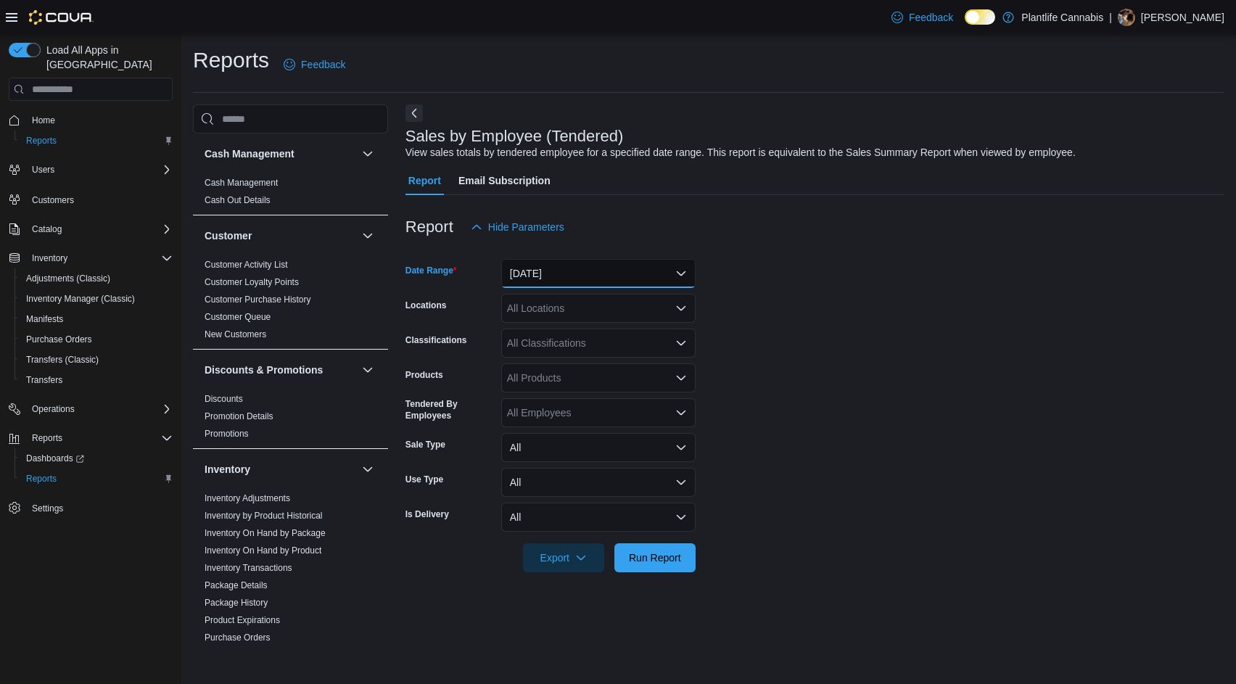
click at [545, 266] on button "[DATE]" at bounding box center [598, 273] width 194 height 29
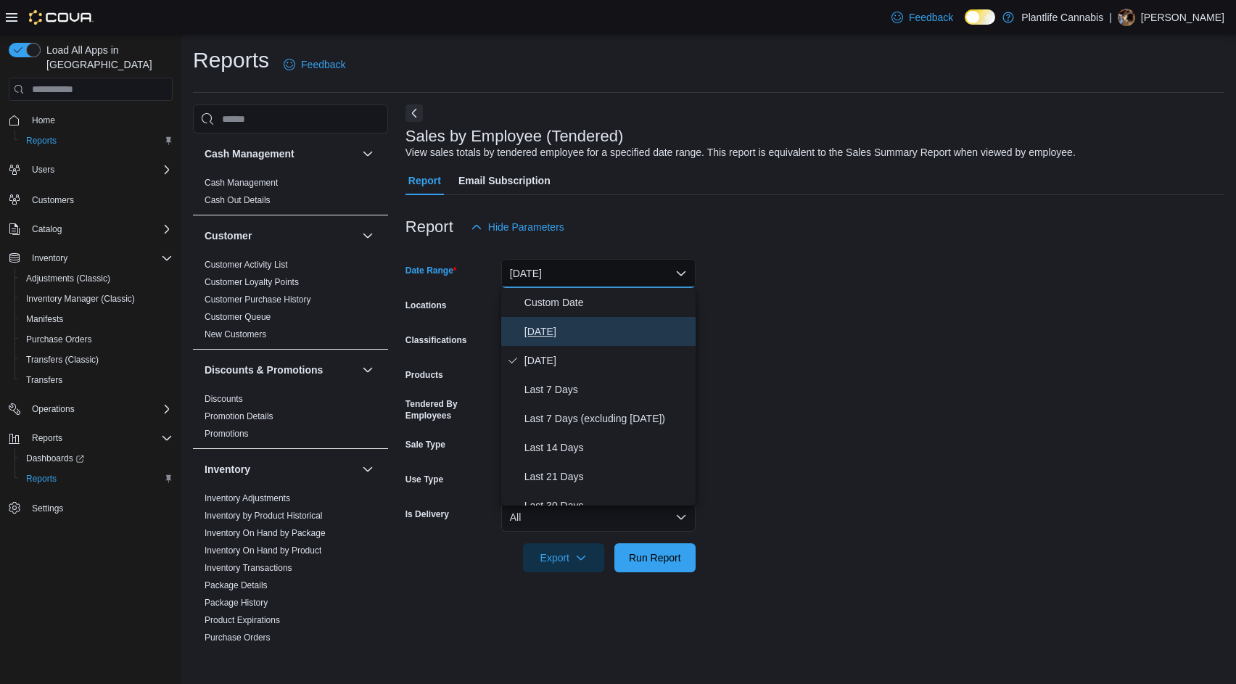
click at [584, 337] on span "[DATE]" at bounding box center [607, 331] width 165 height 17
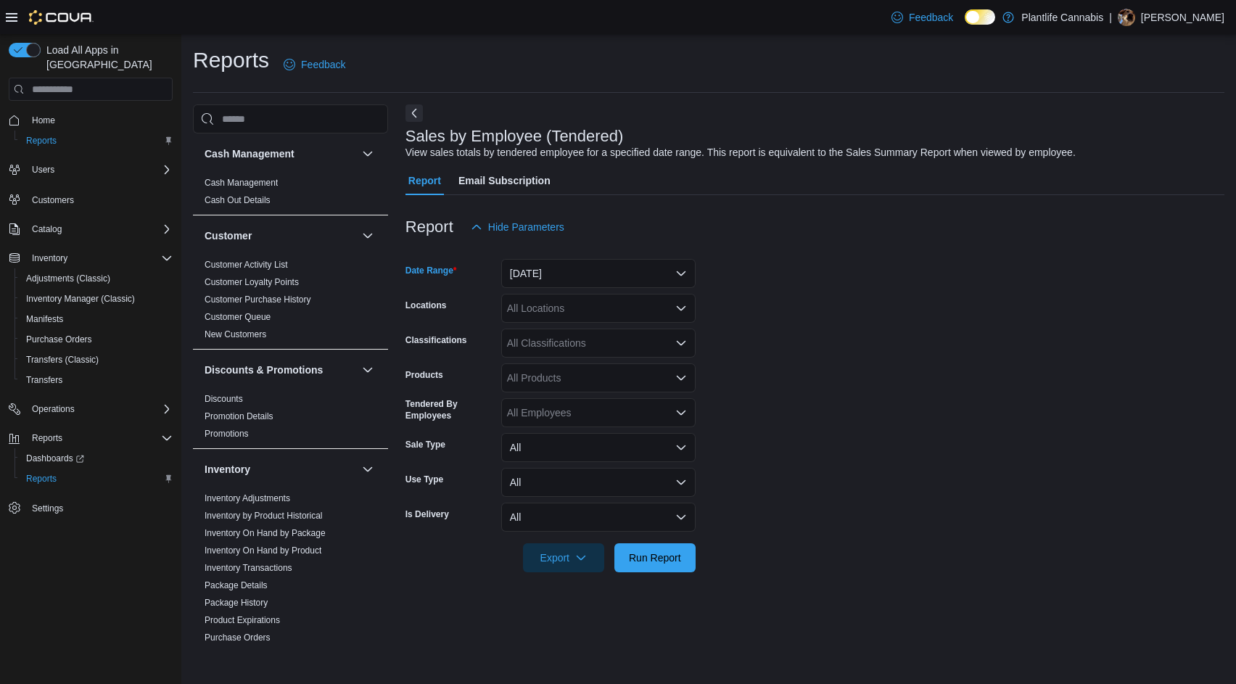
click at [654, 541] on div at bounding box center [815, 538] width 819 height 12
click at [673, 559] on span "Run Report" at bounding box center [655, 557] width 52 height 15
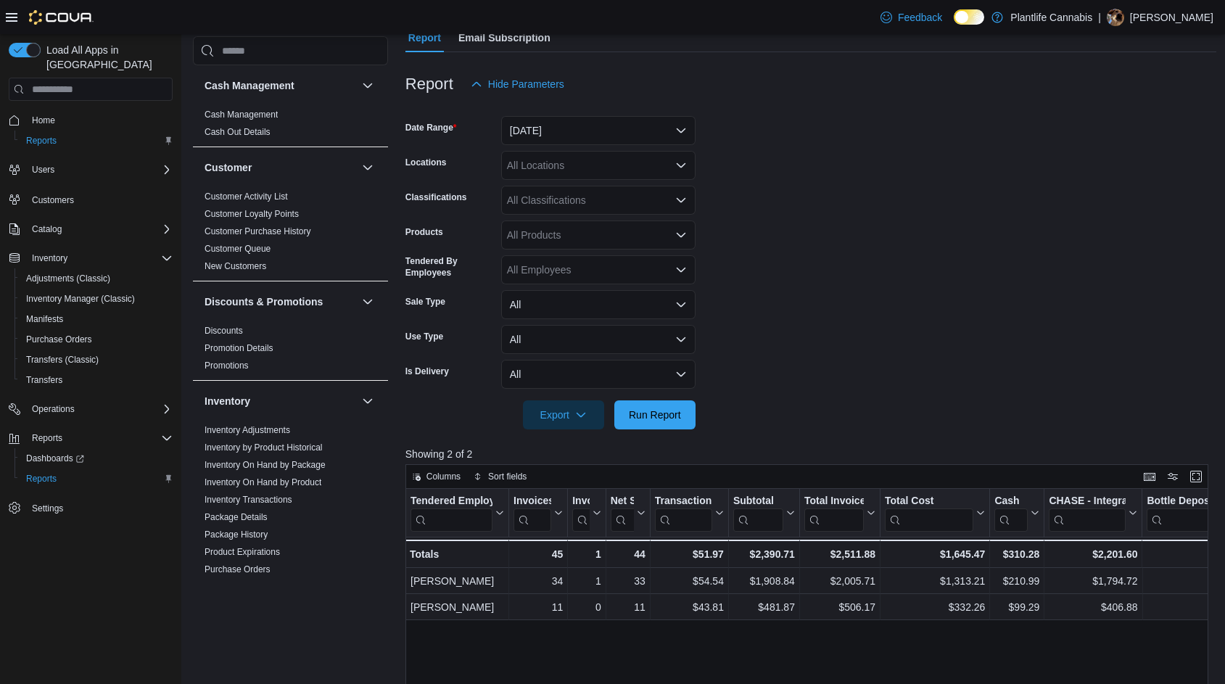
scroll to position [145, 0]
click at [638, 123] on button "[DATE]" at bounding box center [598, 128] width 194 height 29
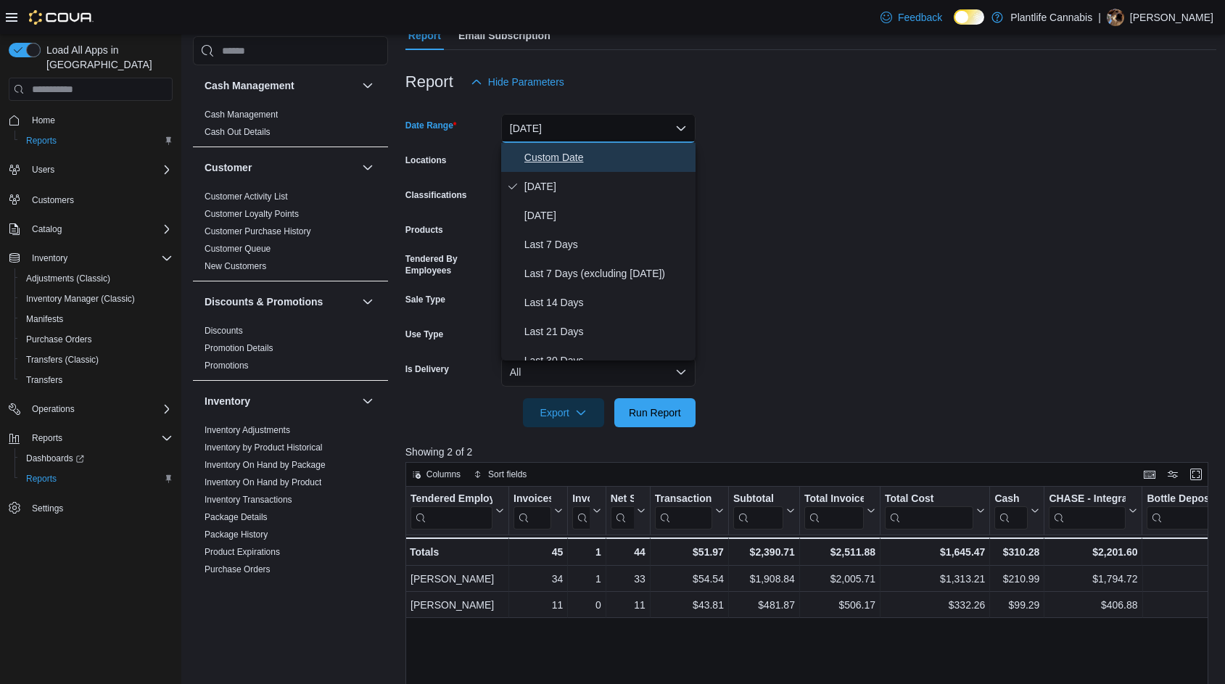
click at [581, 149] on span "Custom Date" at bounding box center [607, 157] width 165 height 17
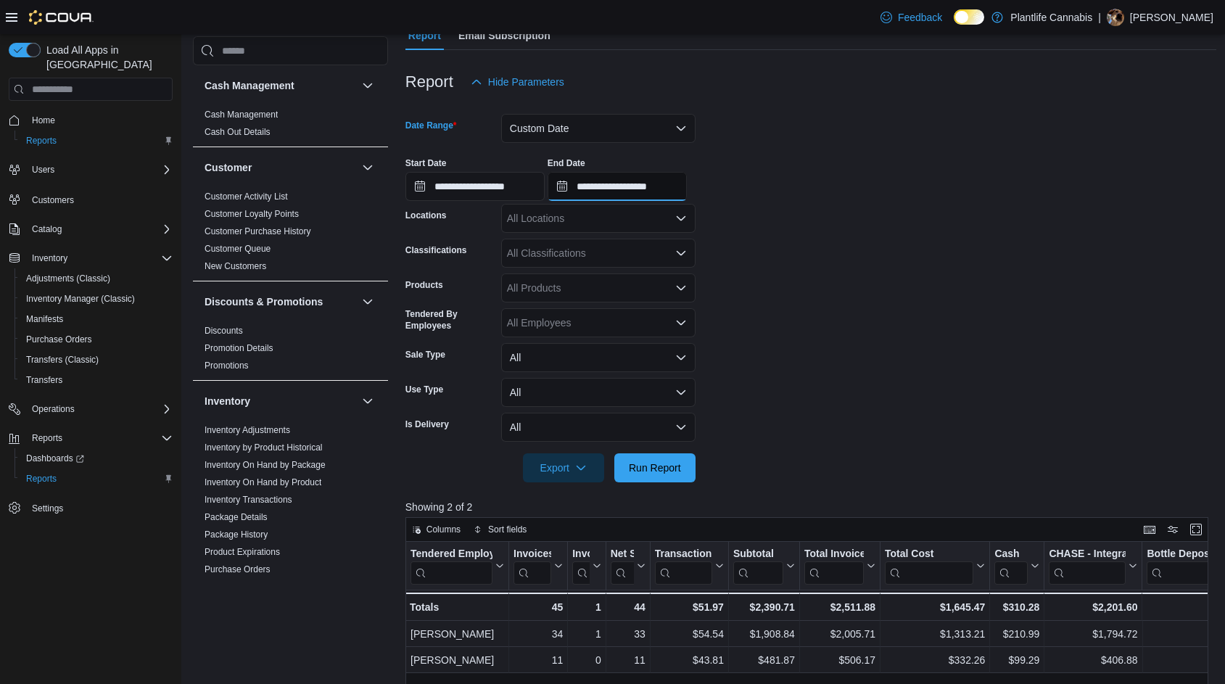
click at [687, 190] on input "**********" at bounding box center [617, 186] width 139 height 29
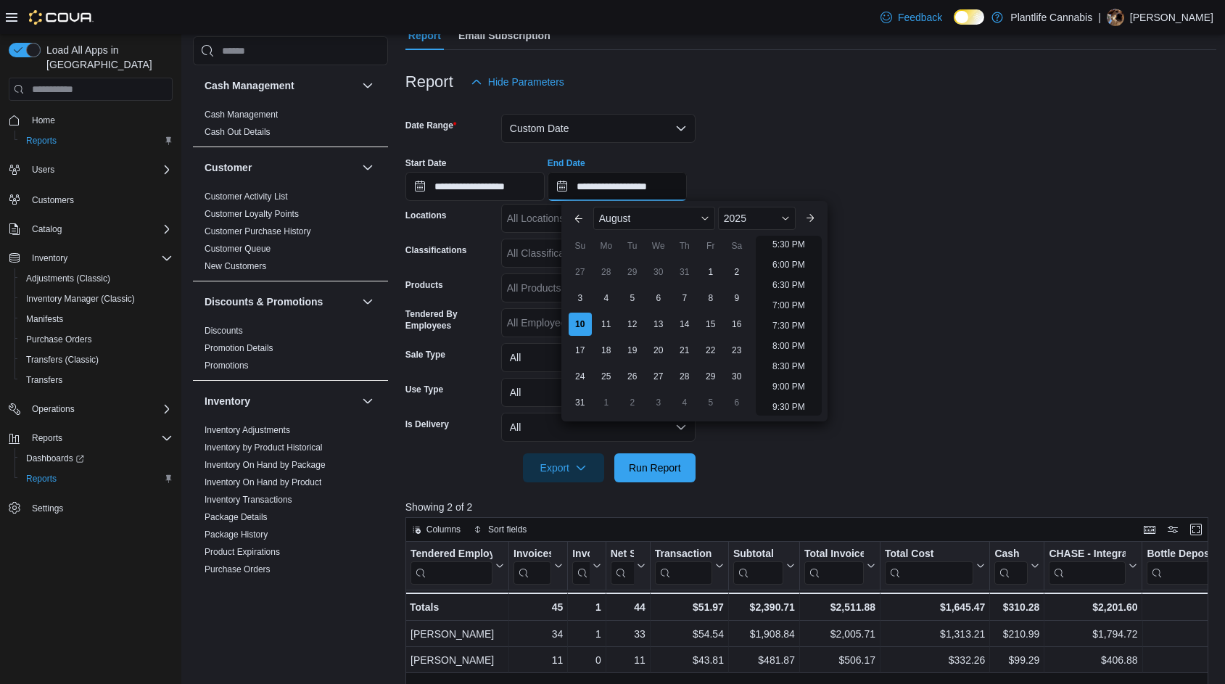
scroll to position [653, 0]
click at [796, 285] on li "5:00 PM" at bounding box center [789, 284] width 44 height 17
type input "**********"
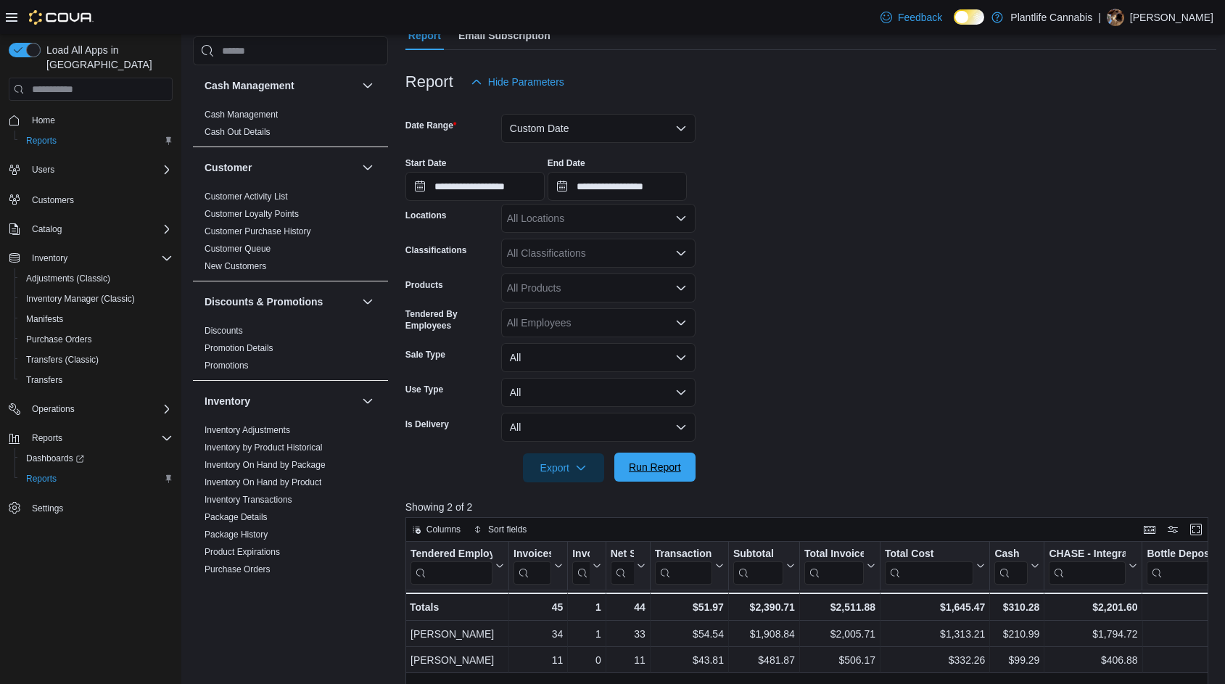
click at [667, 465] on span "Run Report" at bounding box center [655, 467] width 52 height 15
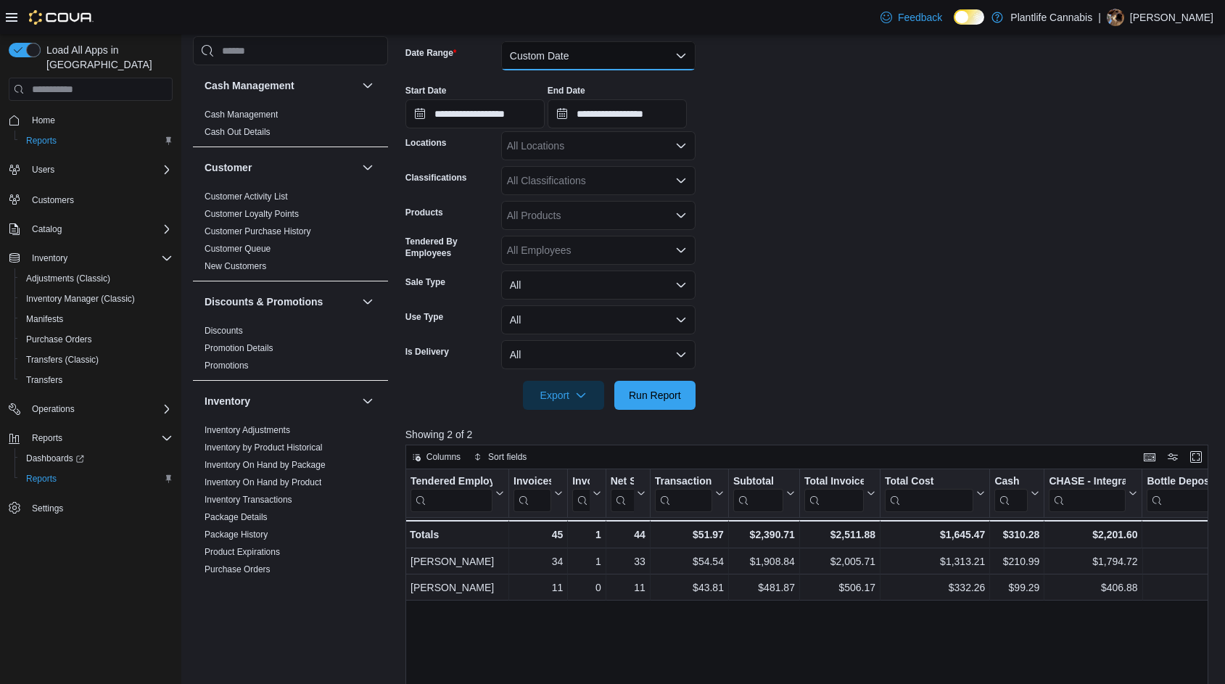
click at [654, 62] on button "Custom Date" at bounding box center [598, 55] width 194 height 29
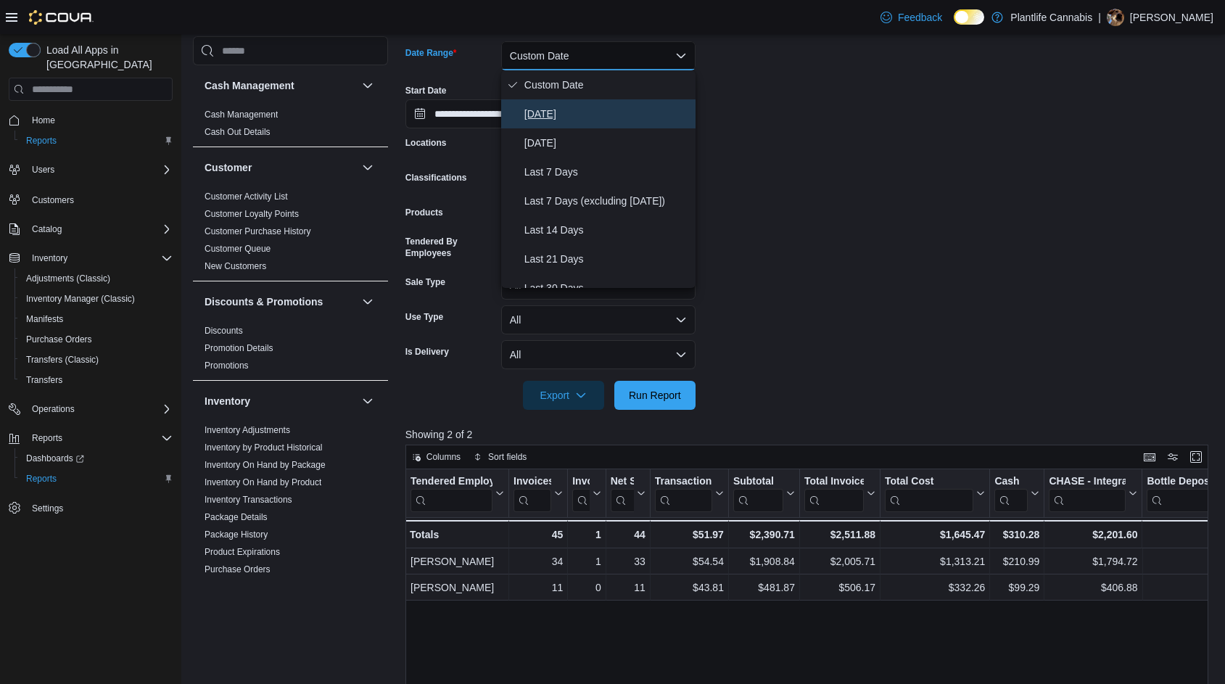
click at [625, 118] on span "[DATE]" at bounding box center [607, 113] width 165 height 17
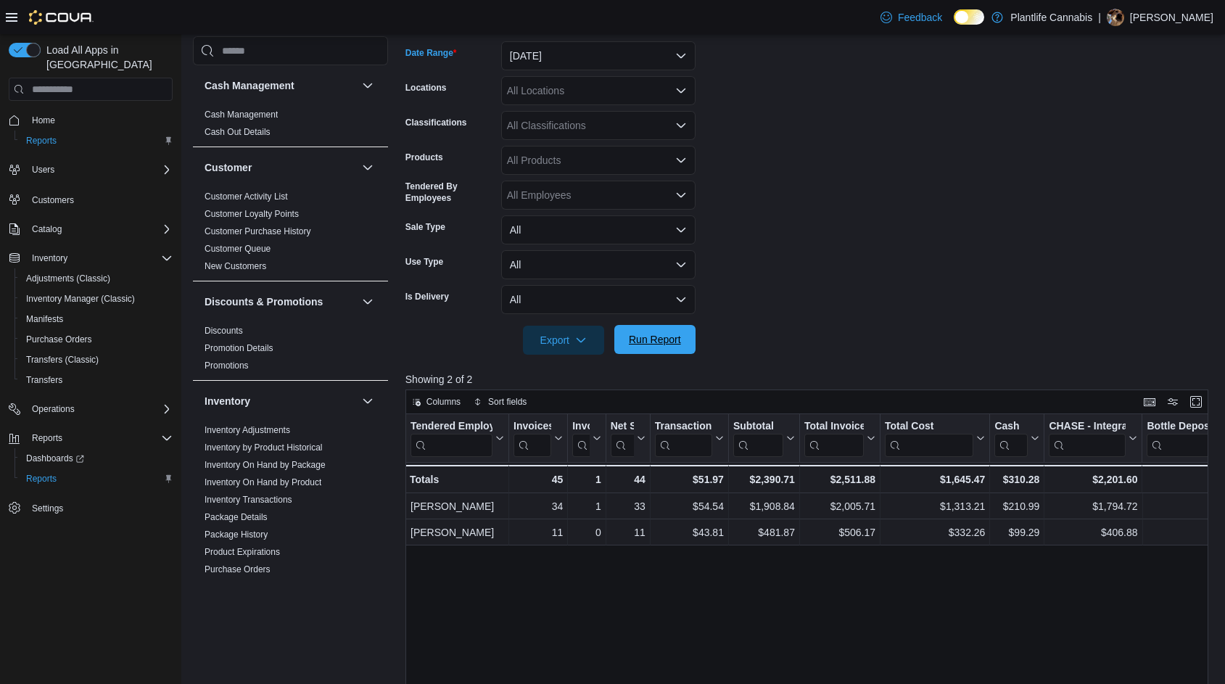
click at [667, 337] on span "Run Report" at bounding box center [655, 339] width 52 height 15
click at [660, 340] on span "Run Report" at bounding box center [655, 339] width 52 height 15
click at [566, 67] on button "[DATE]" at bounding box center [598, 55] width 194 height 29
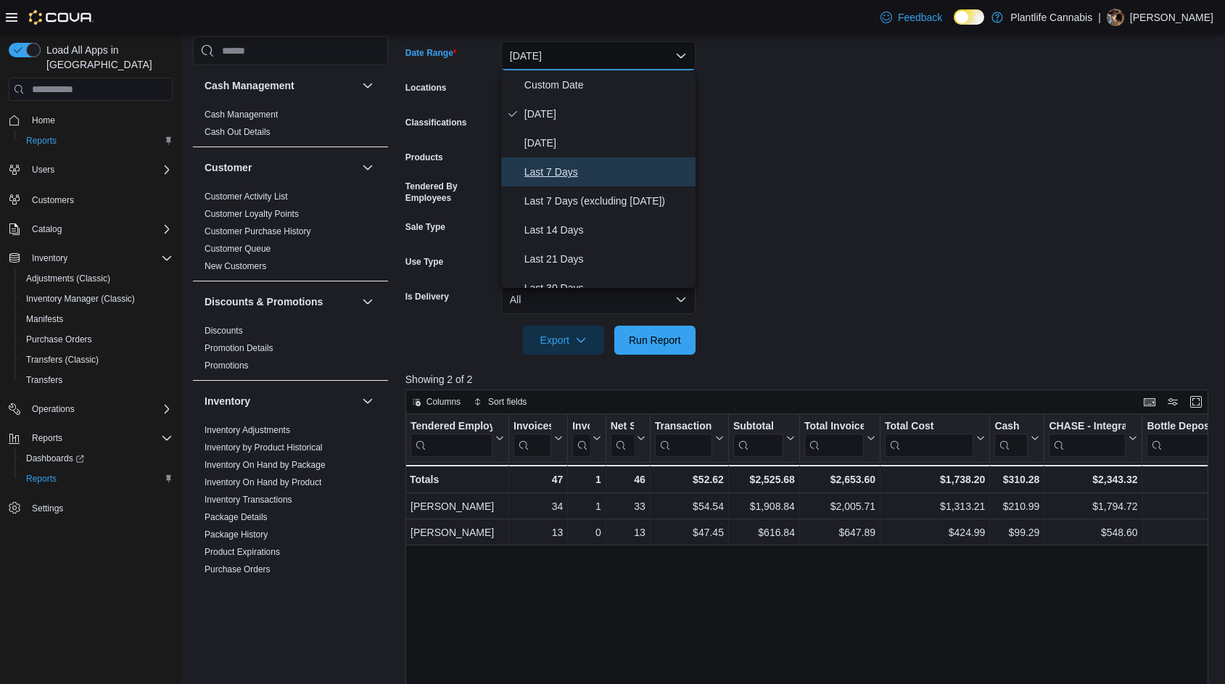
click at [572, 170] on span "Last 7 Days" at bounding box center [607, 171] width 165 height 17
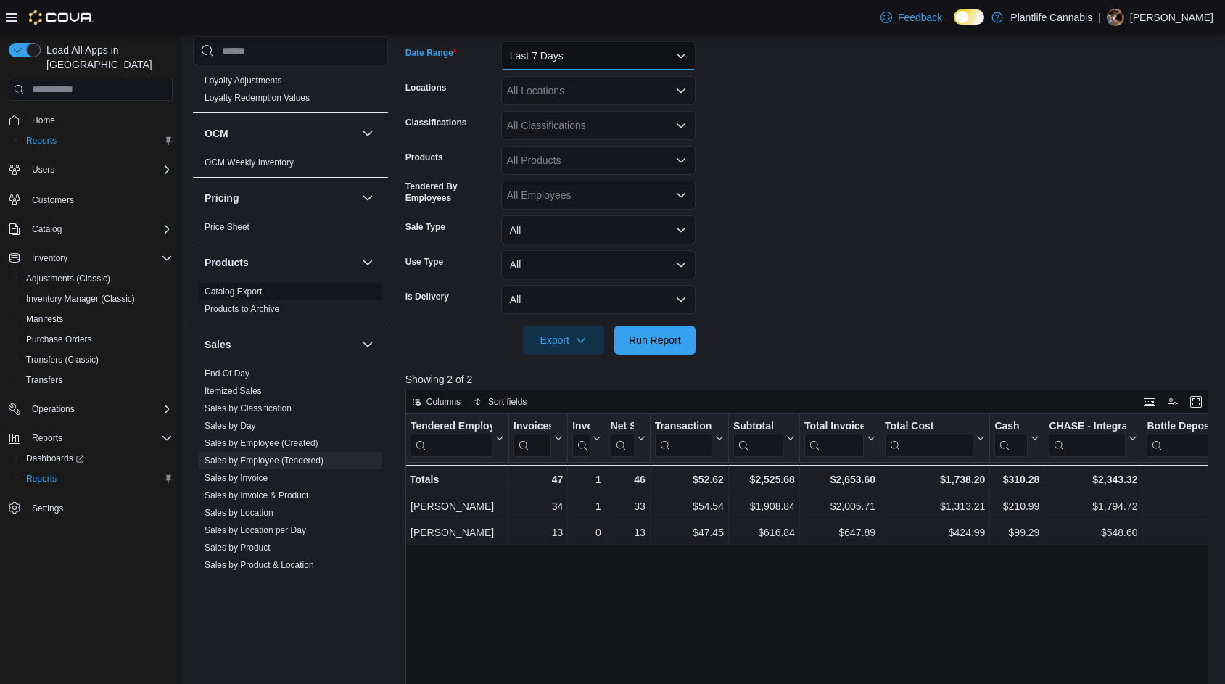
scroll to position [722, 0]
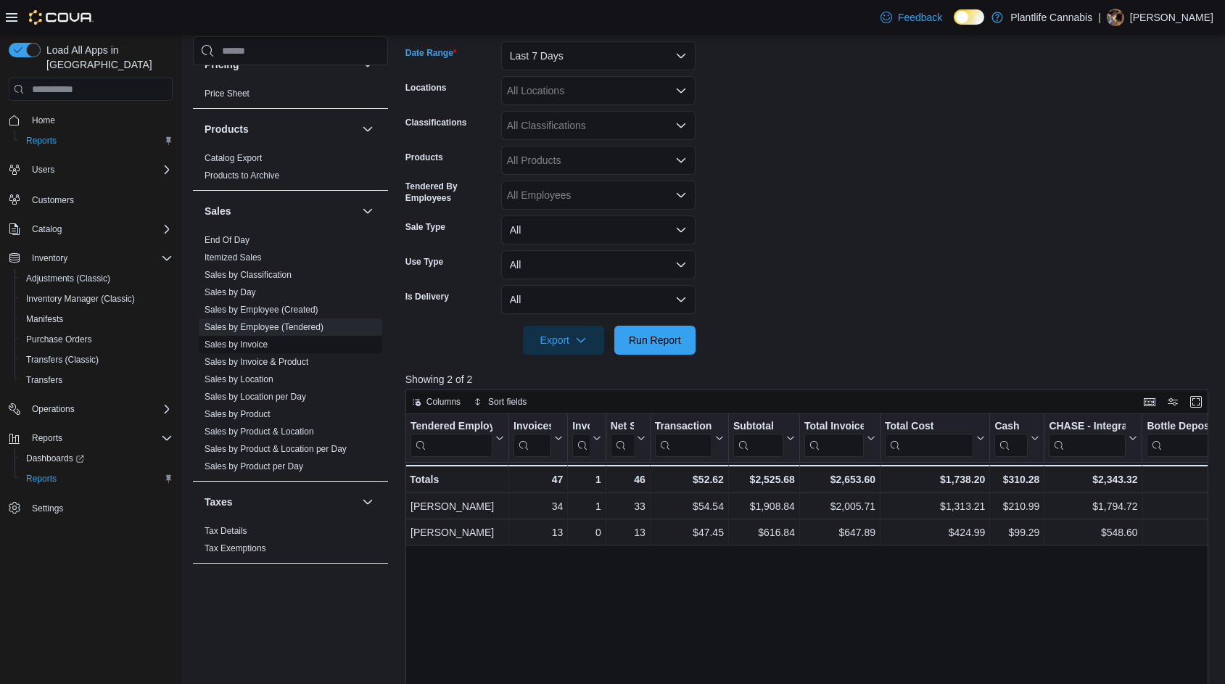
click at [258, 350] on span "Sales by Invoice" at bounding box center [236, 345] width 63 height 12
click at [261, 344] on link "Sales by Invoice" at bounding box center [236, 345] width 63 height 10
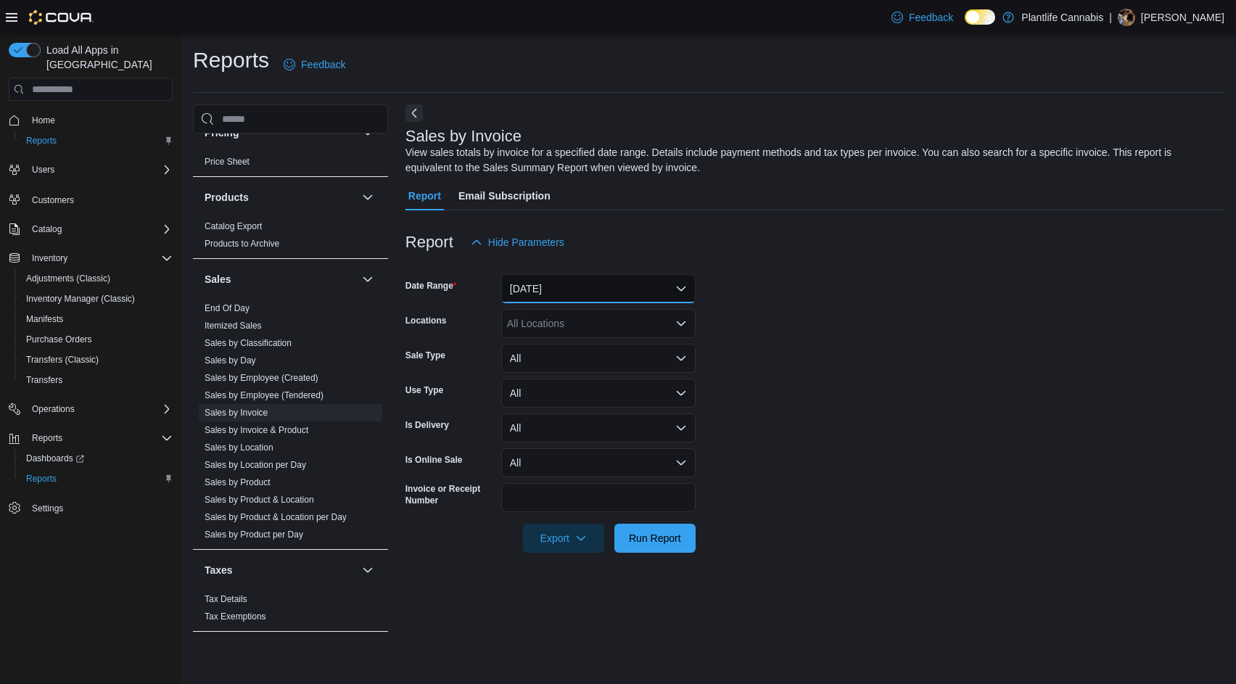
click at [548, 274] on button "[DATE]" at bounding box center [598, 288] width 194 height 29
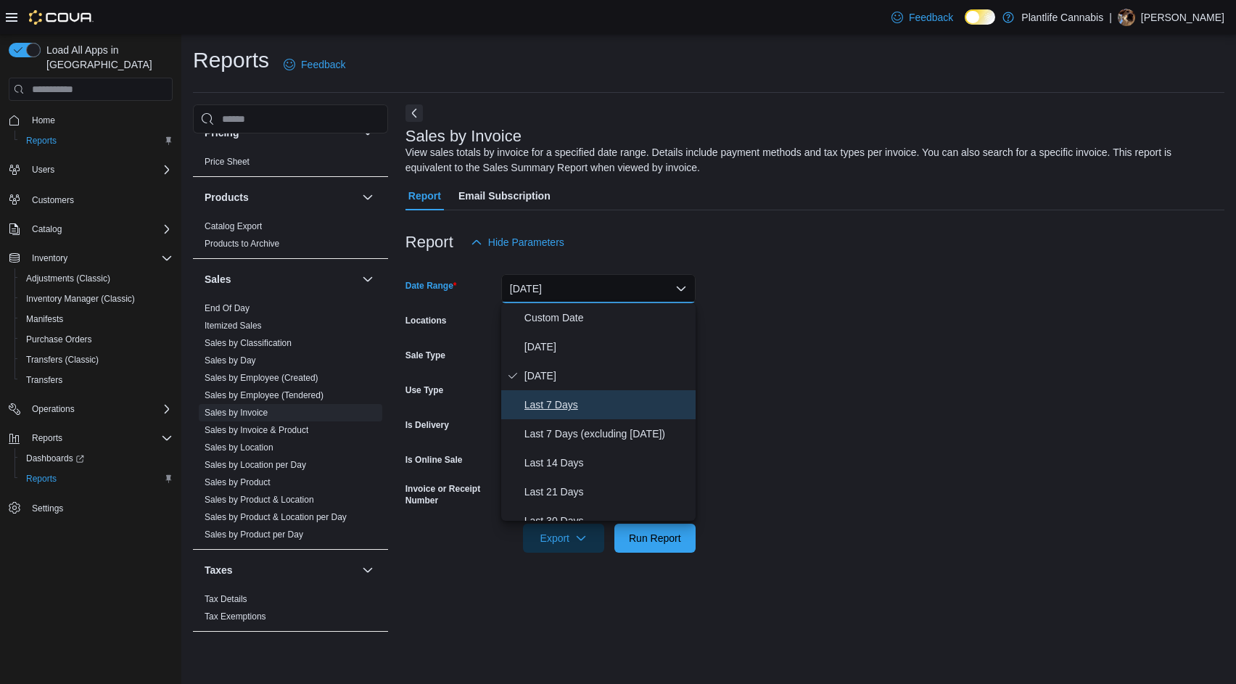
click at [574, 400] on span "Last 7 Days" at bounding box center [607, 404] width 165 height 17
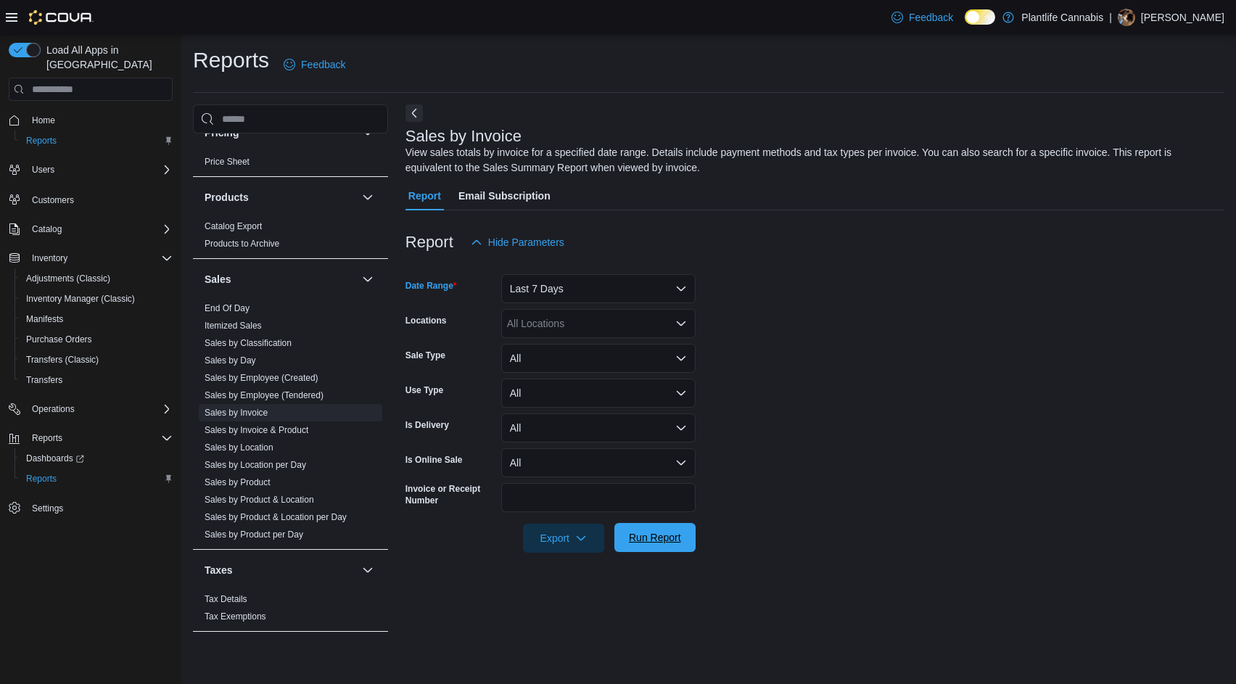
click at [656, 538] on span "Run Report" at bounding box center [655, 537] width 52 height 15
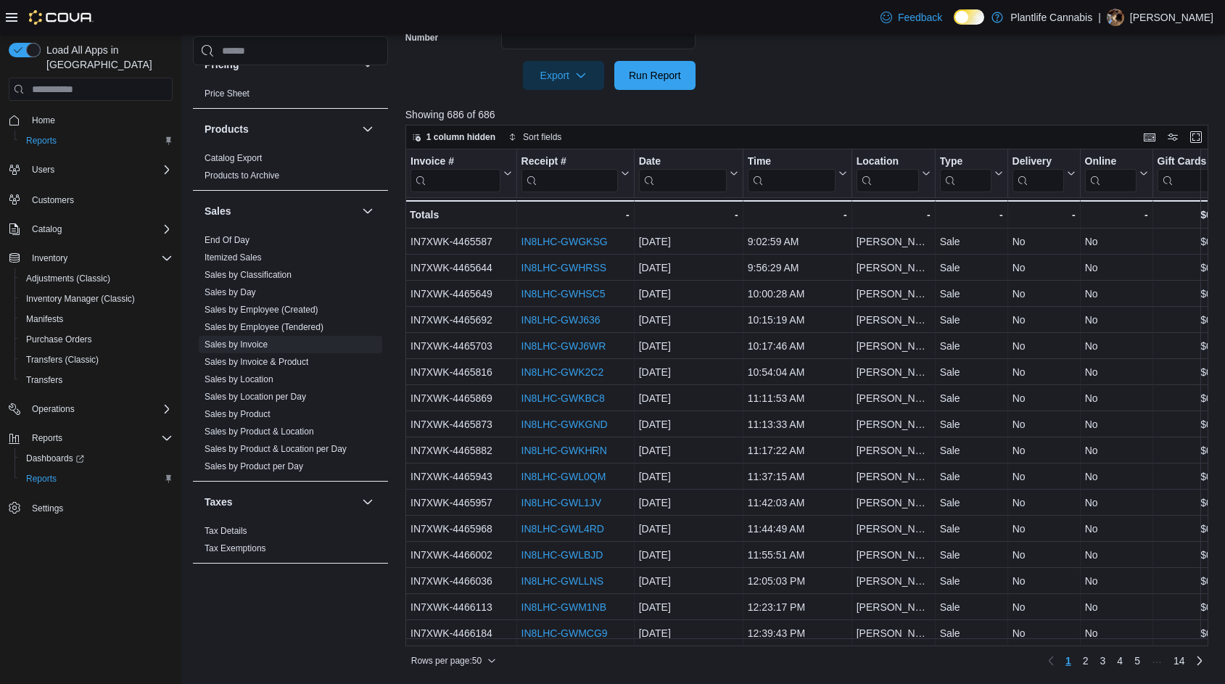
scroll to position [463, 0]
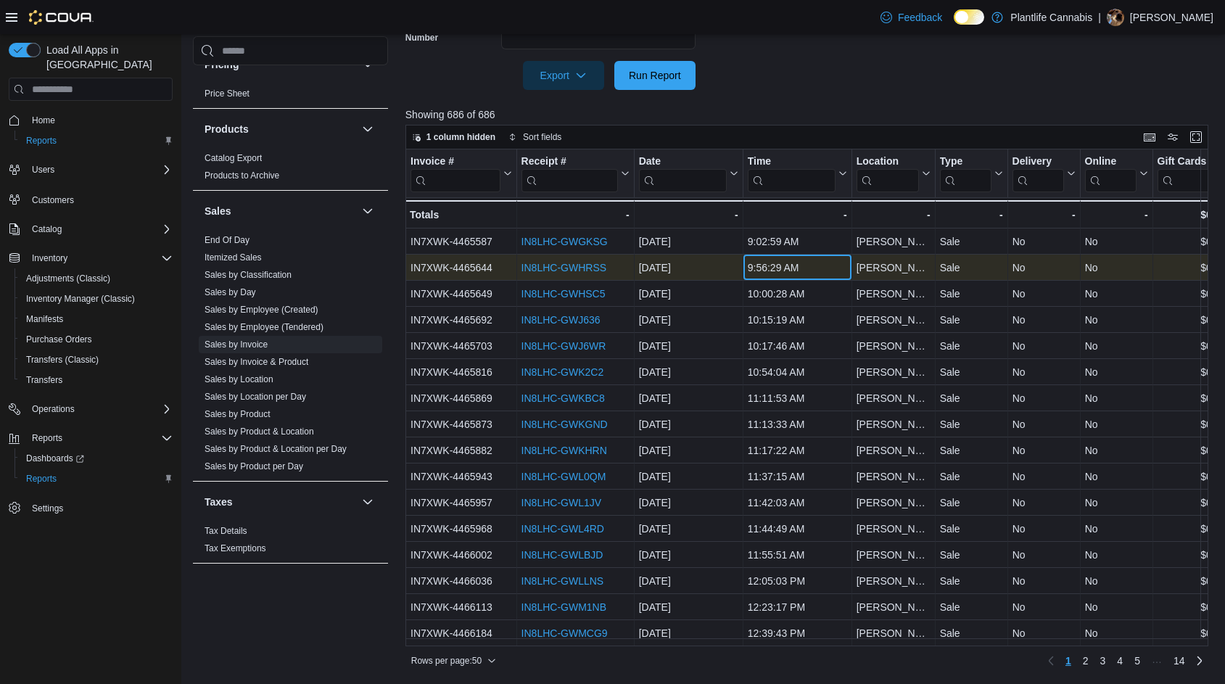
click at [781, 256] on div "9:56:29 AM - Time, column 4, row 2" at bounding box center [797, 268] width 109 height 26
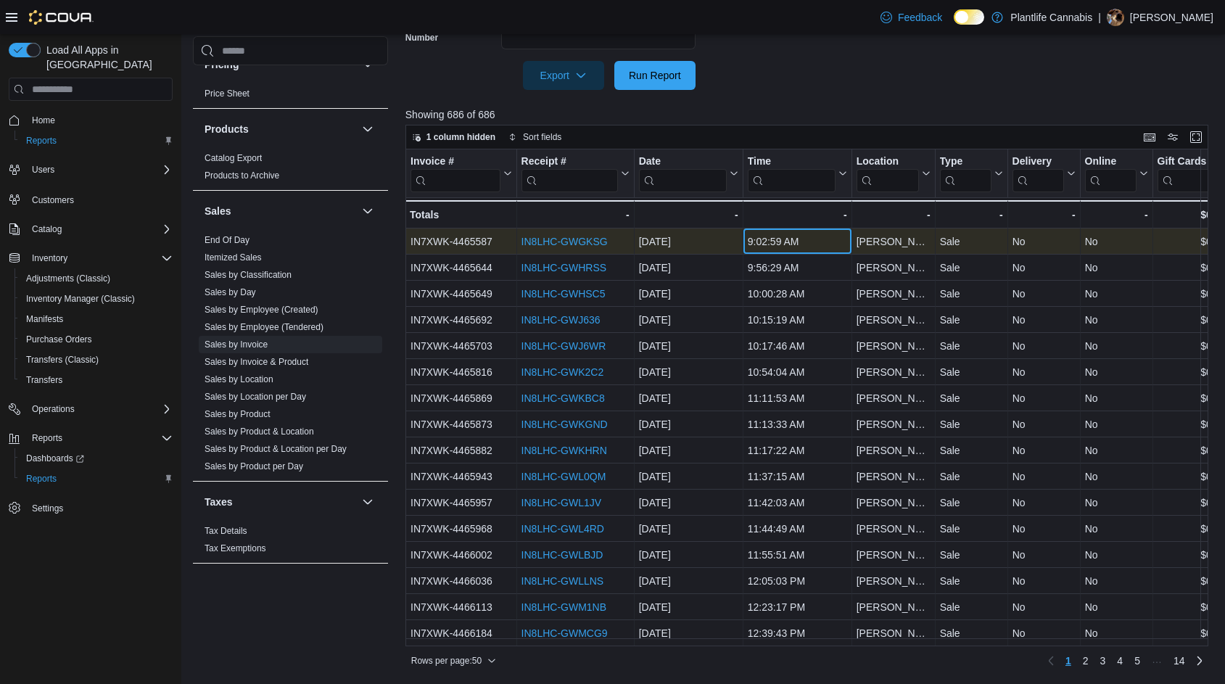
click at [803, 234] on div "9:02:59 AM - Time, column 4, row 1" at bounding box center [797, 242] width 109 height 26
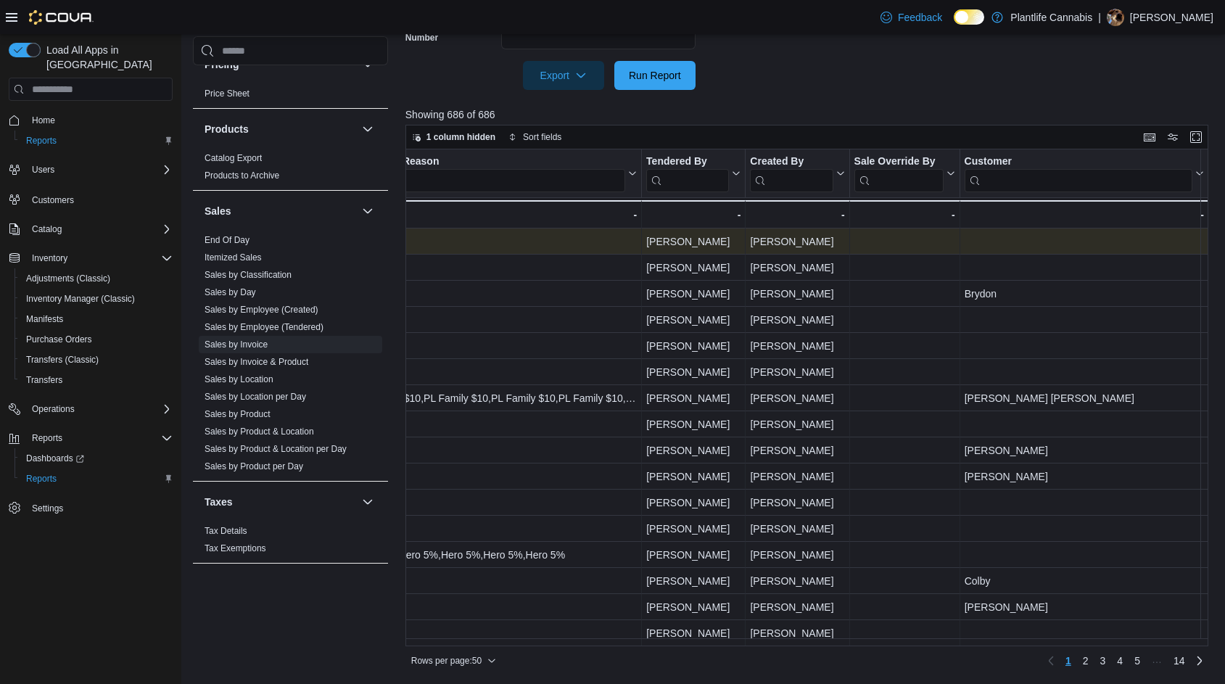
scroll to position [0, 1799]
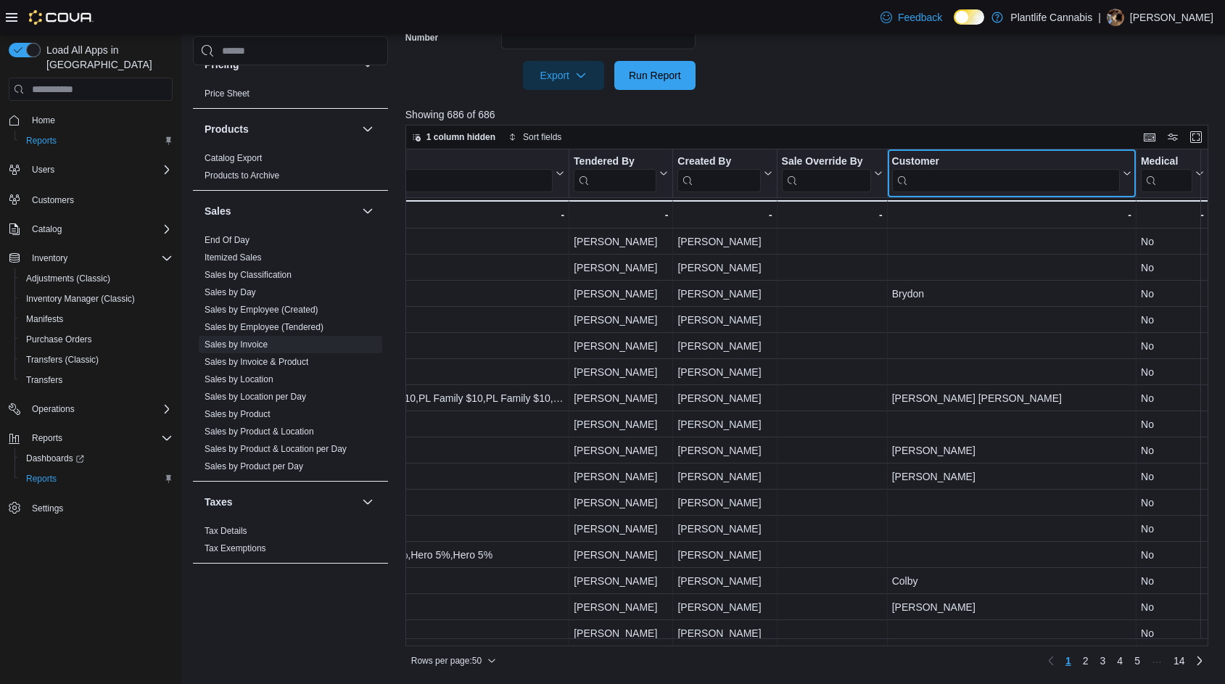
click at [943, 176] on input "search" at bounding box center [1006, 180] width 228 height 23
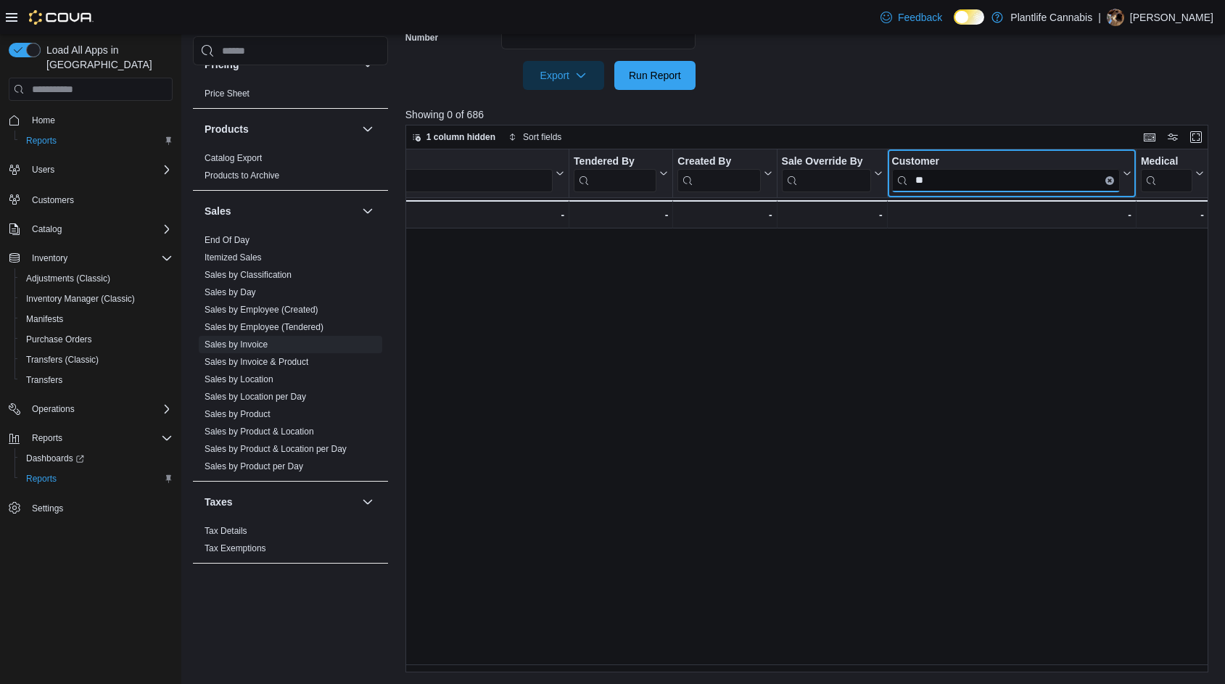
type input "*"
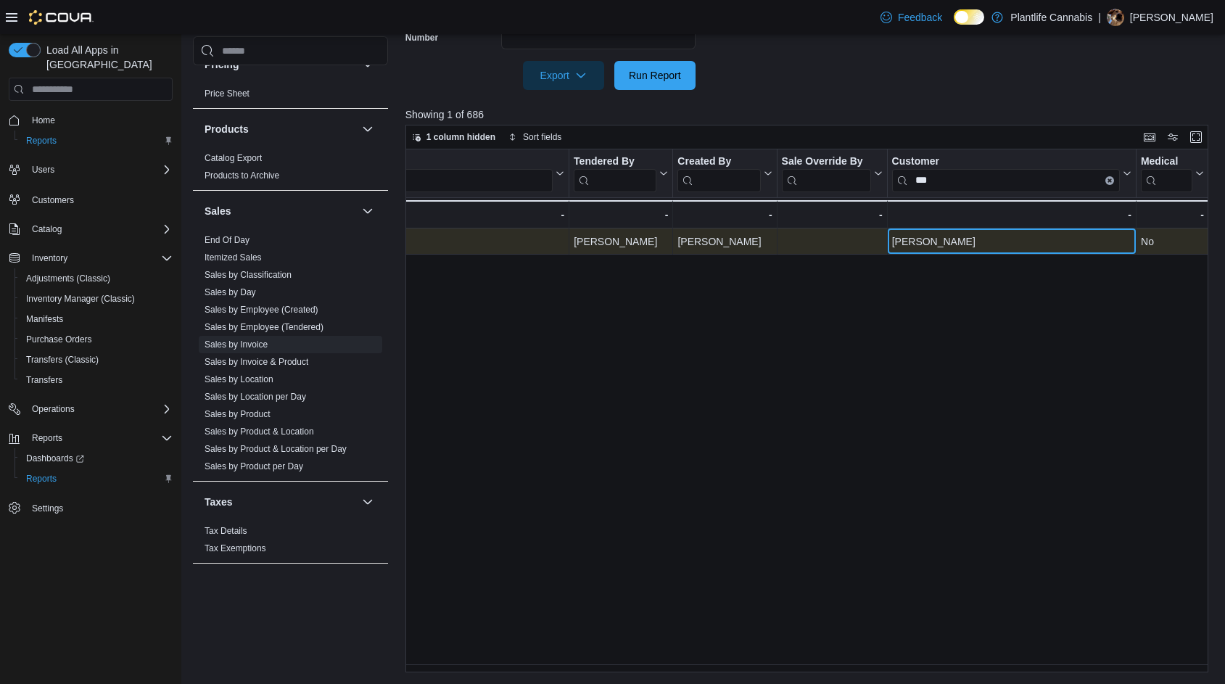
click at [995, 234] on div "[PERSON_NAME]" at bounding box center [1011, 241] width 239 height 17
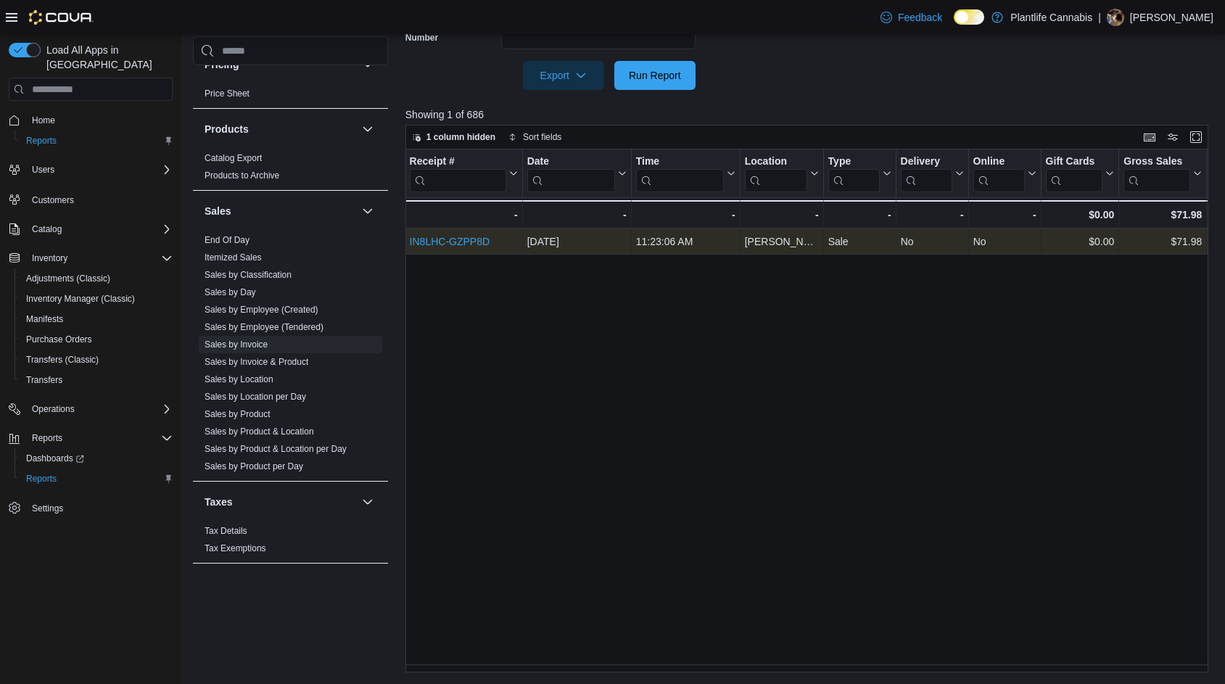
scroll to position [0, 0]
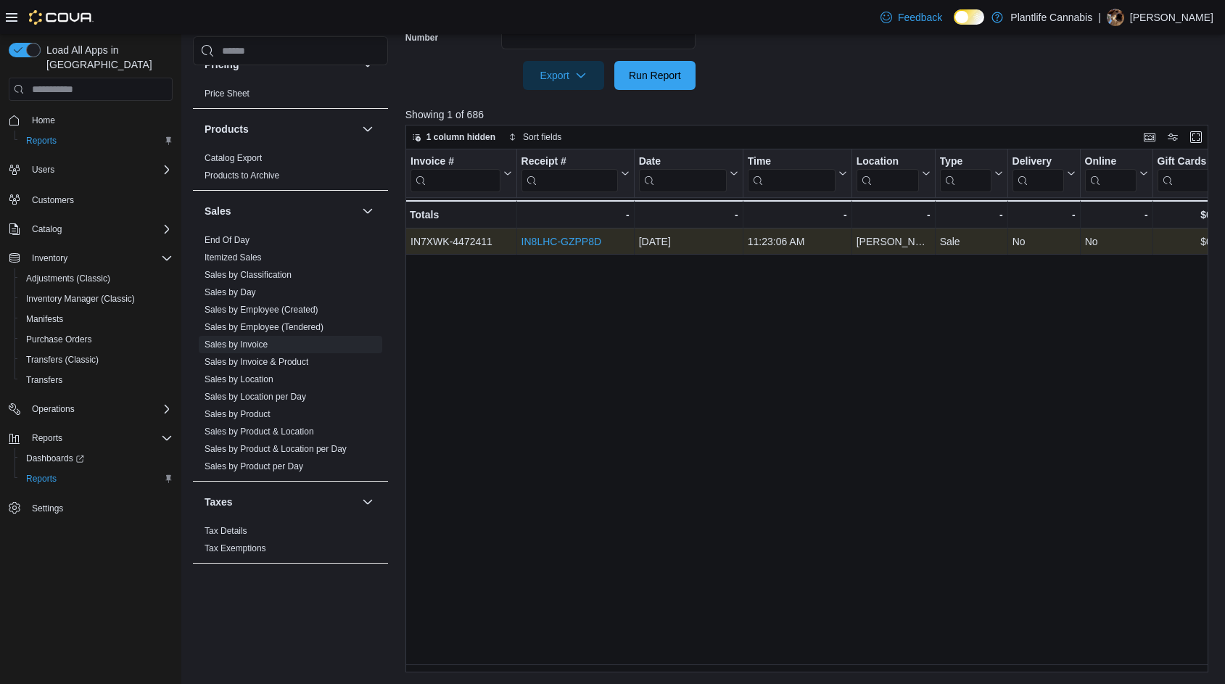
click at [567, 238] on link "IN8LHC-GZPP8D" at bounding box center [561, 242] width 80 height 12
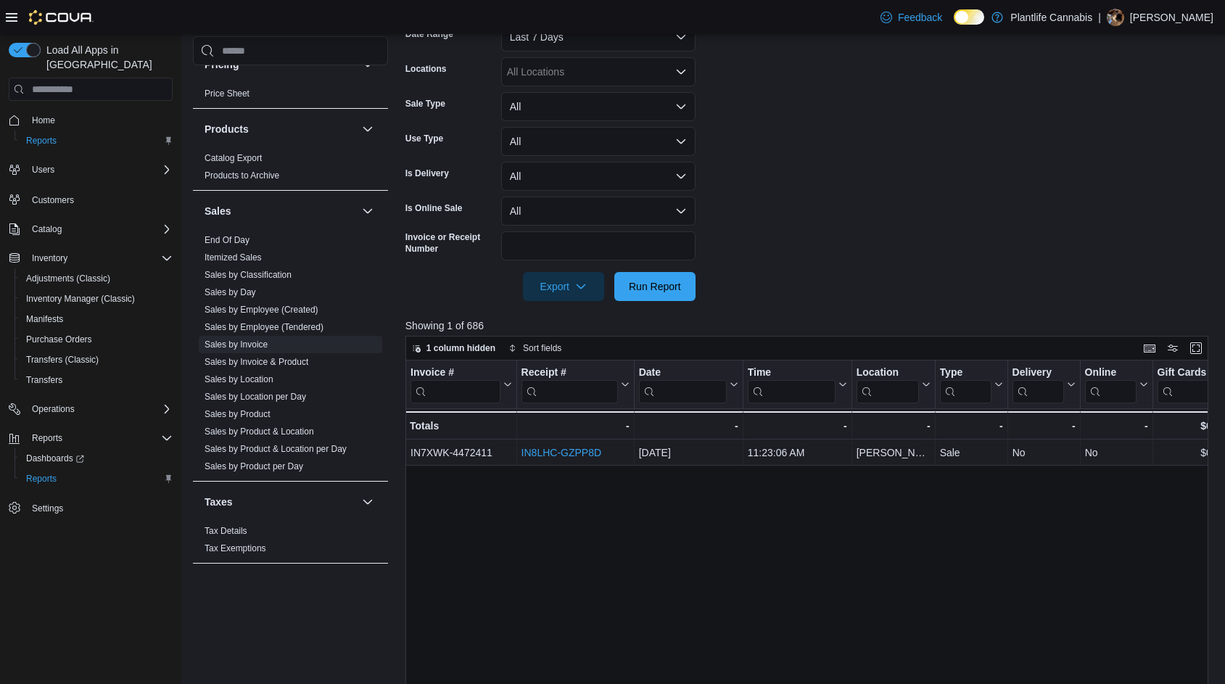
scroll to position [173, 0]
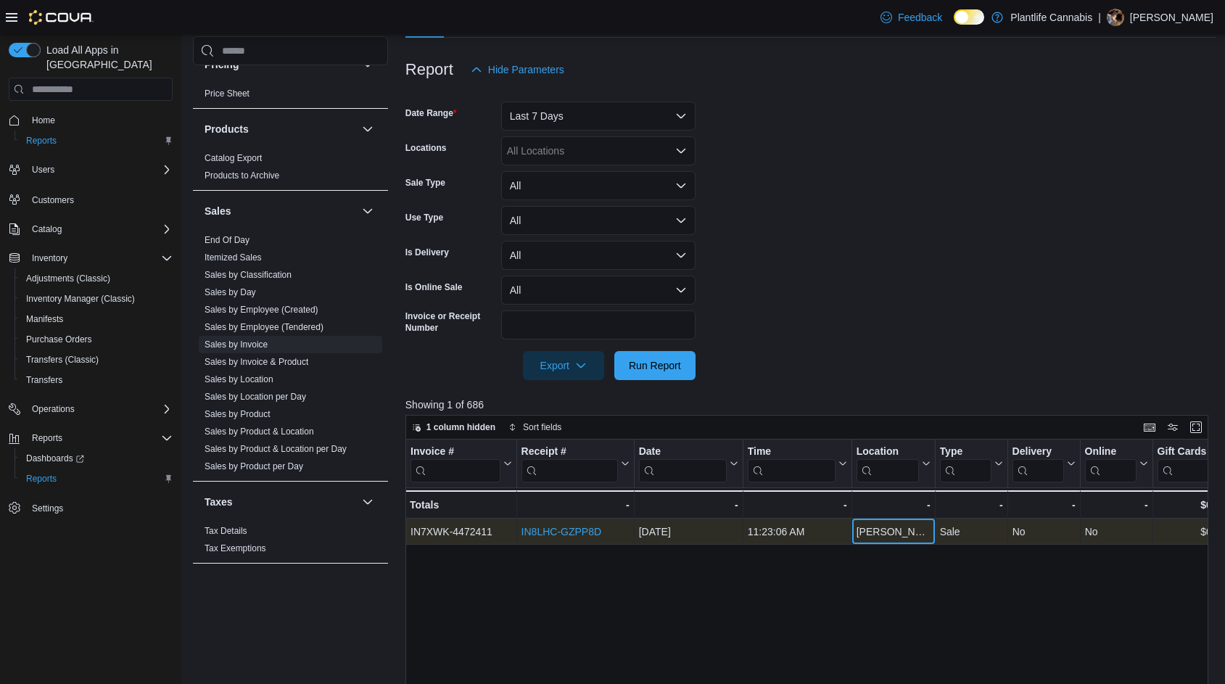
click at [868, 531] on div "[PERSON_NAME]" at bounding box center [893, 531] width 74 height 17
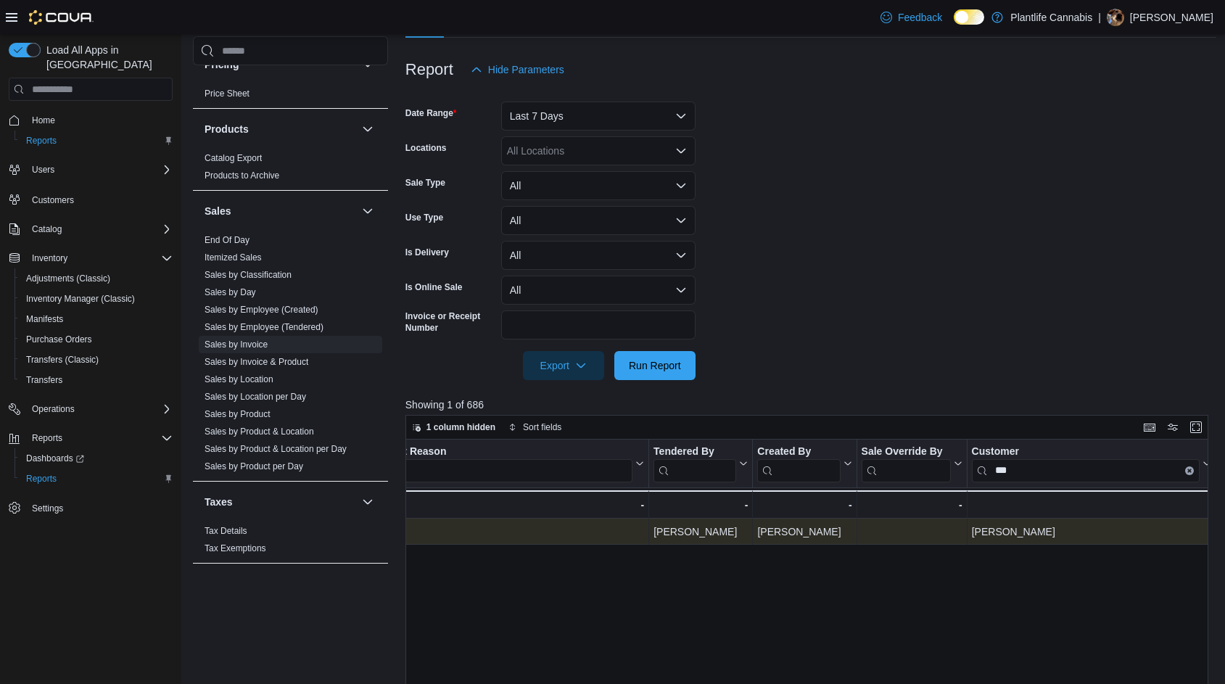
scroll to position [0, 1792]
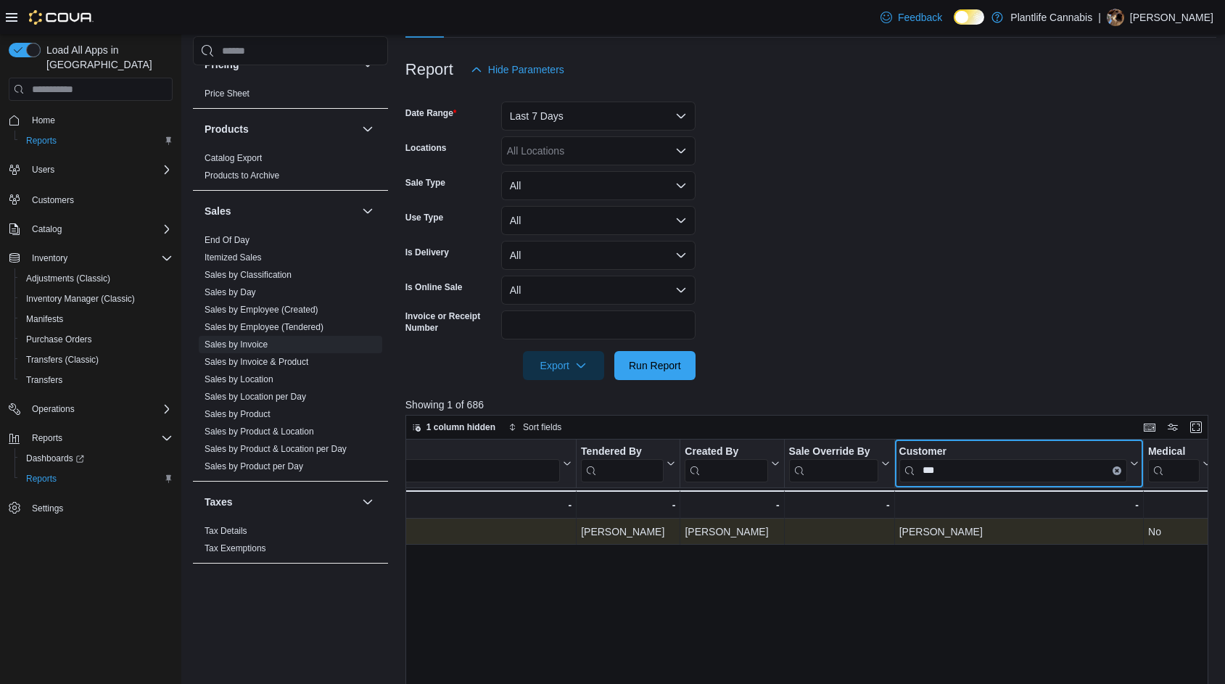
click at [993, 469] on input "***" at bounding box center [1013, 470] width 228 height 23
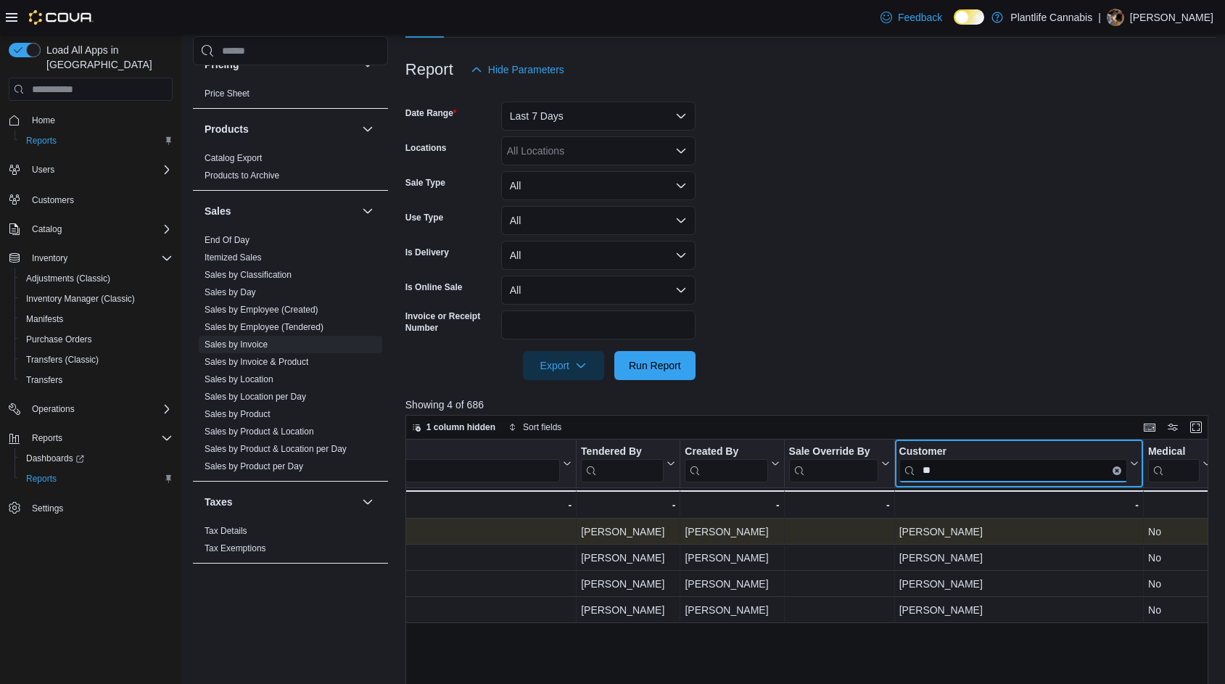
type input "**"
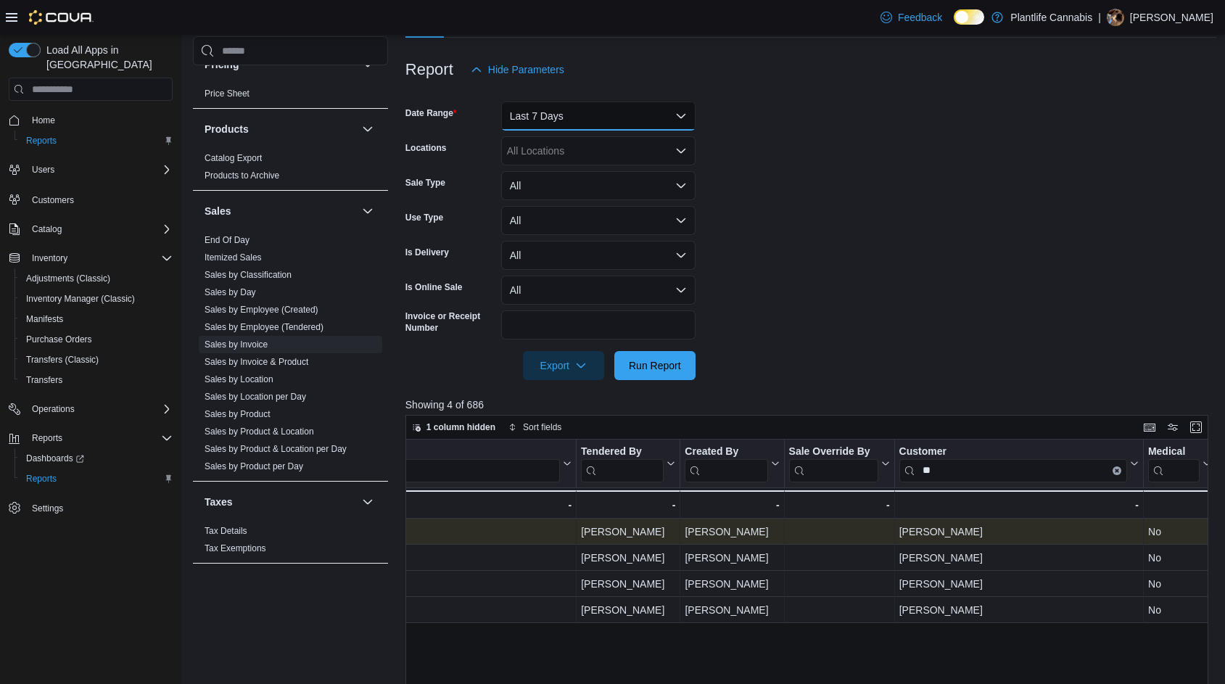
click at [564, 107] on button "Last 7 Days" at bounding box center [598, 116] width 194 height 29
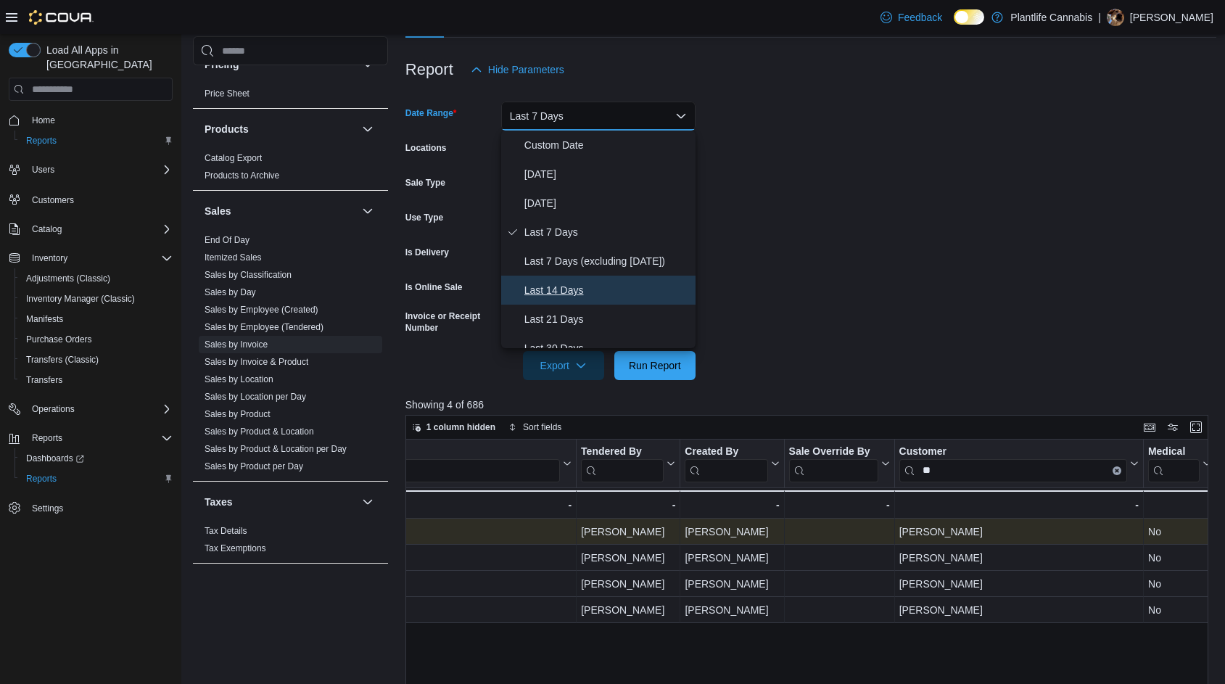
click at [593, 291] on span "Last 14 Days" at bounding box center [607, 290] width 165 height 17
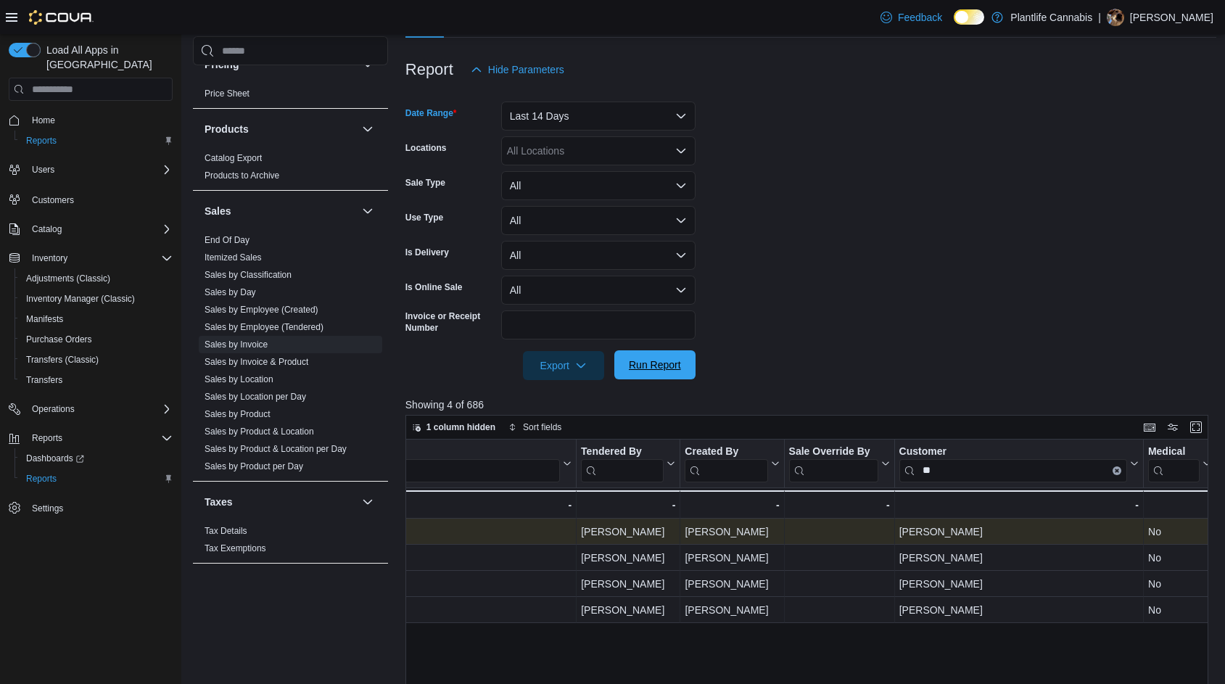
click at [648, 371] on span "Run Report" at bounding box center [655, 365] width 52 height 15
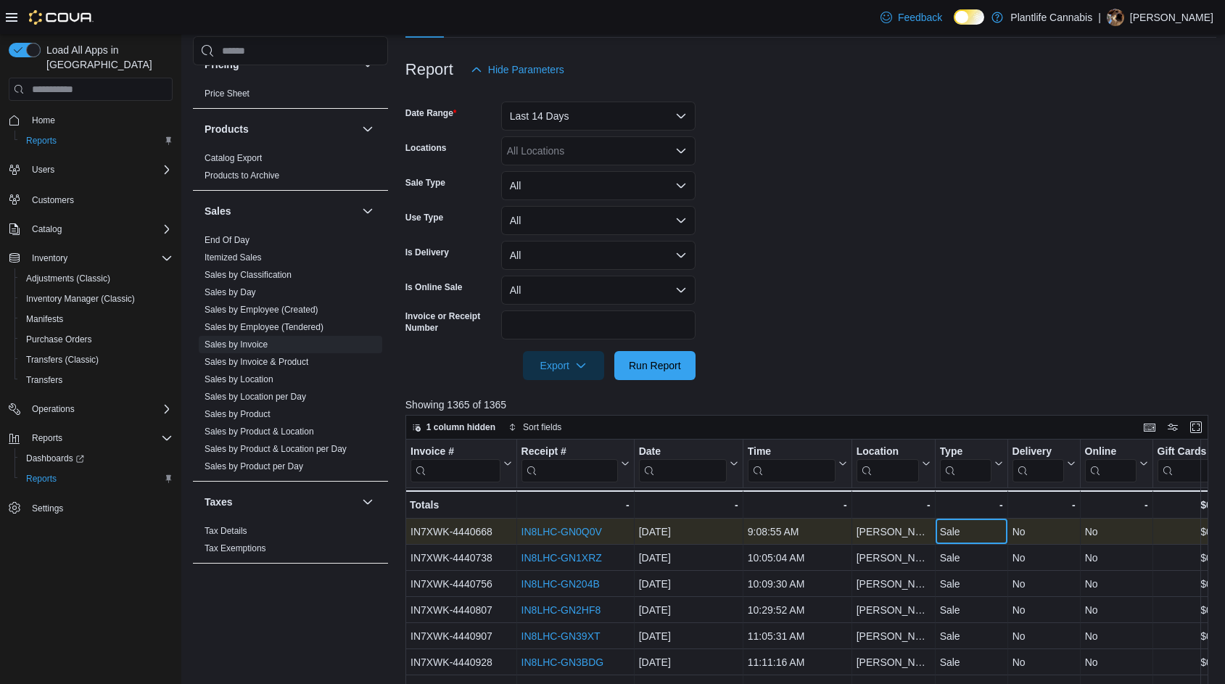
click at [990, 544] on div "Sale - Type, column 6, row 1" at bounding box center [971, 532] width 73 height 26
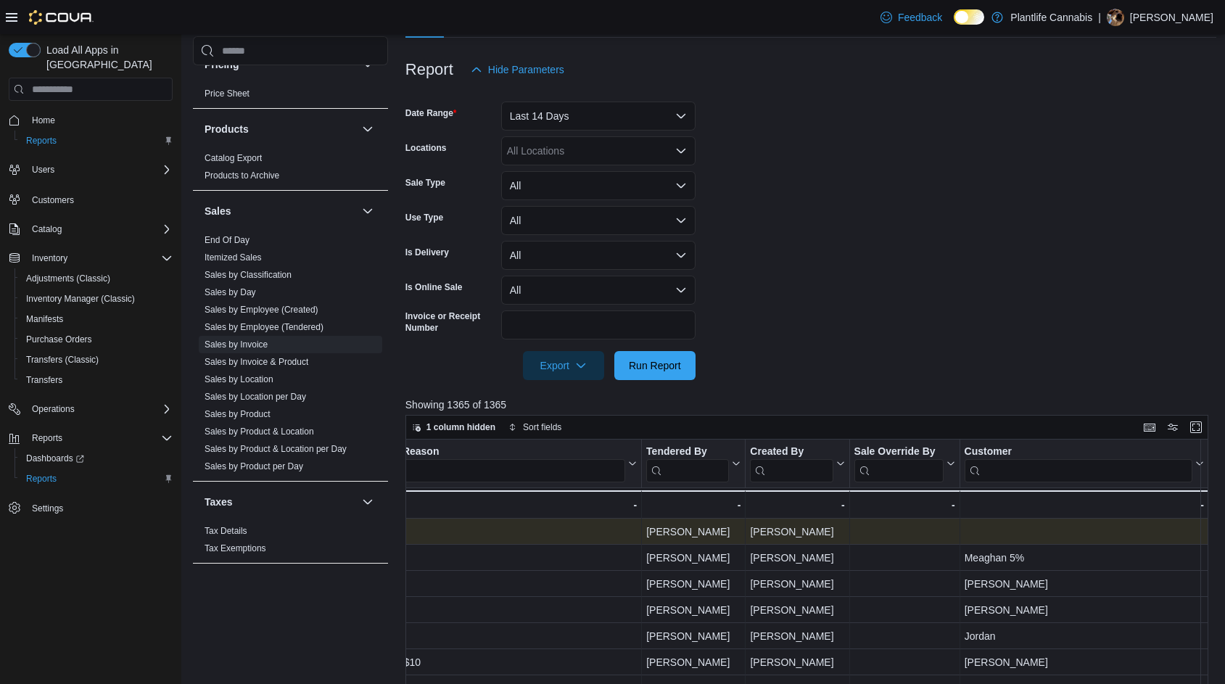
scroll to position [0, 1799]
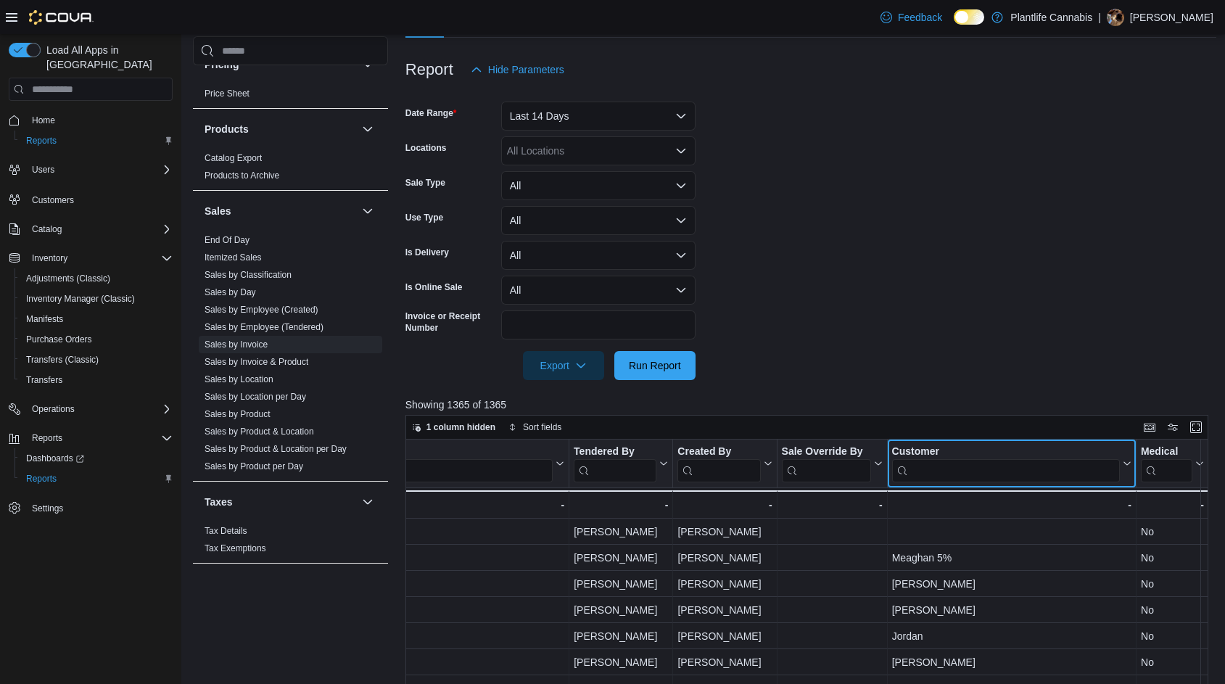
click at [961, 469] on input "search" at bounding box center [1006, 470] width 228 height 23
type input "*"
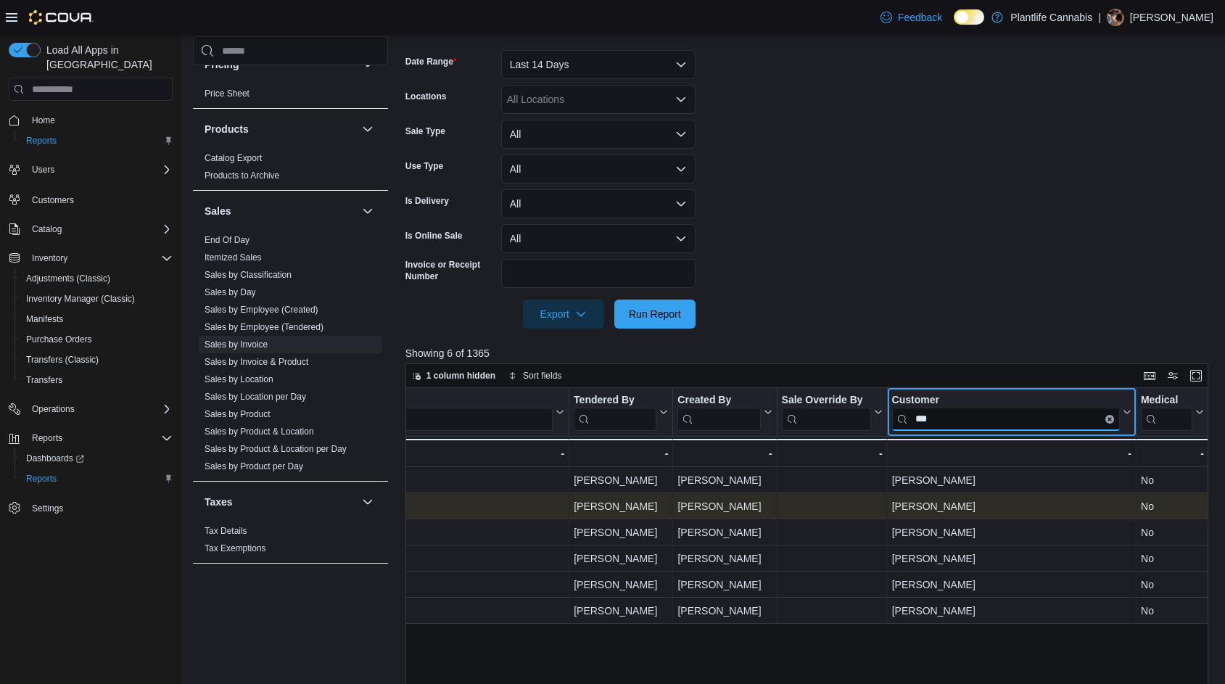
scroll to position [245, 0]
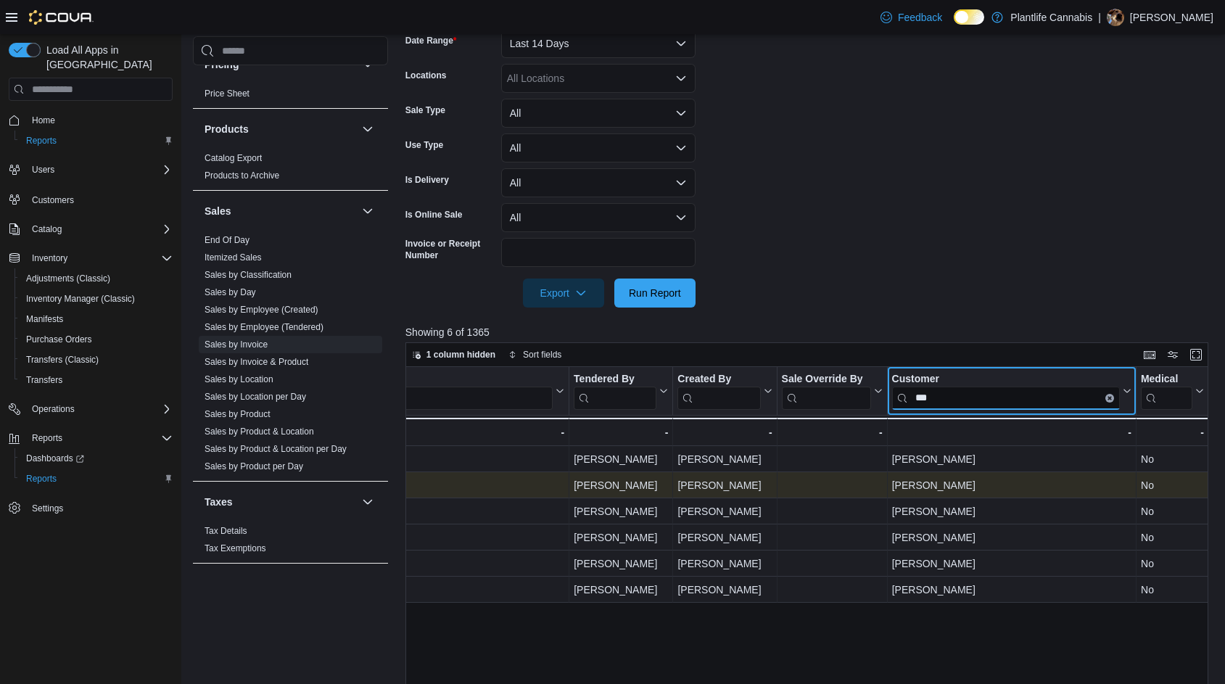
type input "***"
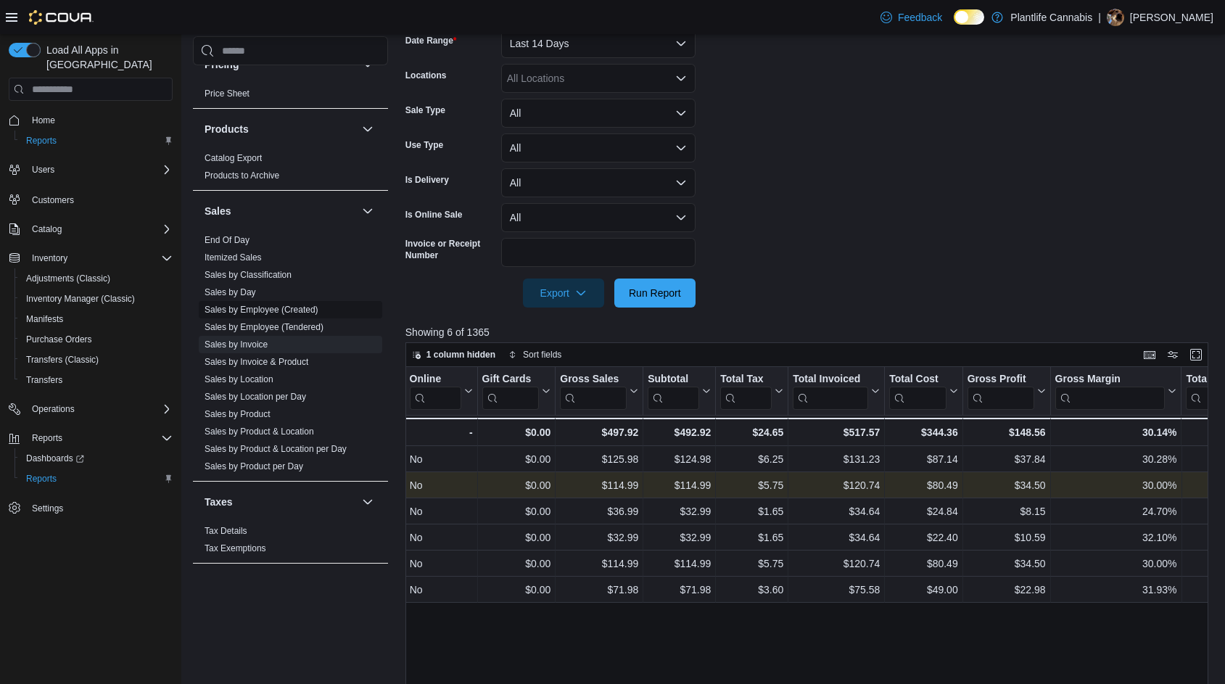
scroll to position [0, 530]
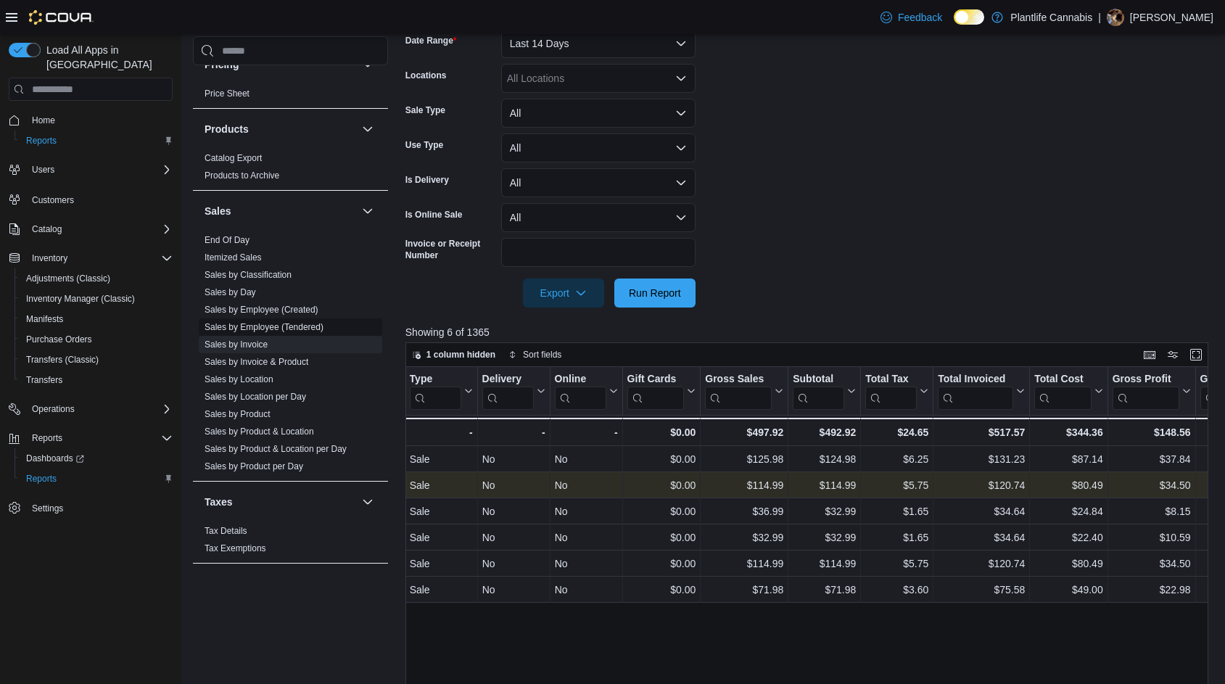
click at [282, 328] on link "Sales by Employee (Tendered)" at bounding box center [264, 327] width 119 height 10
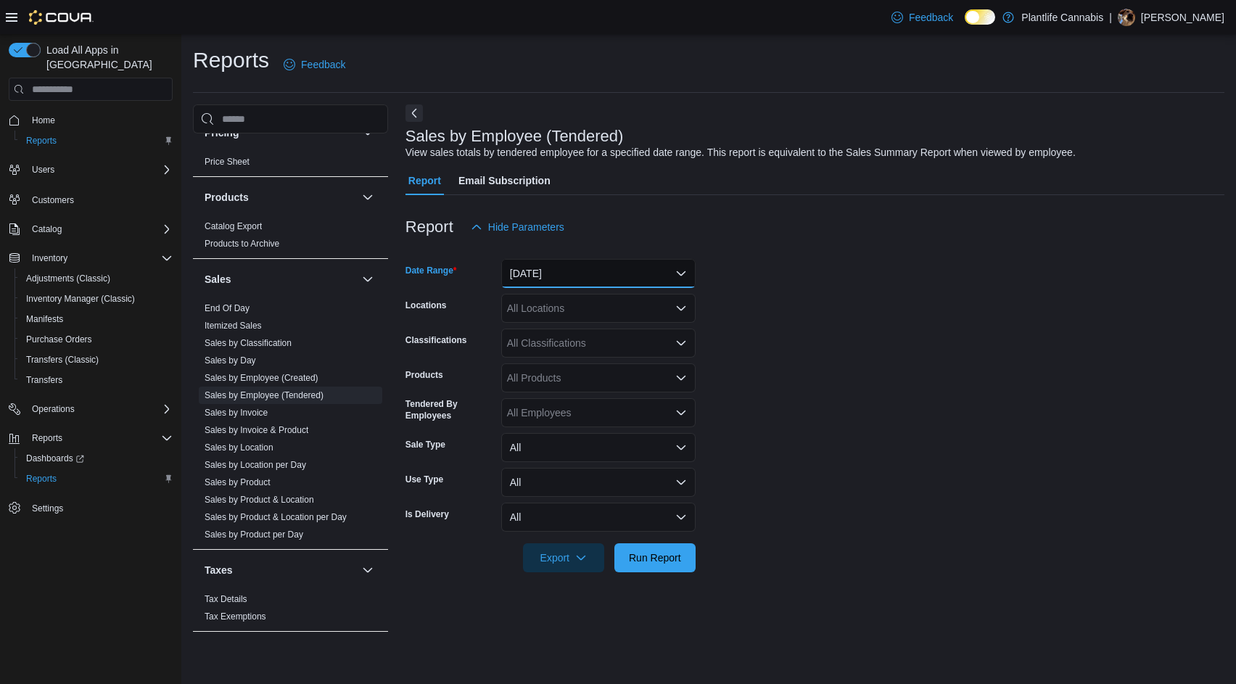
click at [514, 267] on button "[DATE]" at bounding box center [598, 273] width 194 height 29
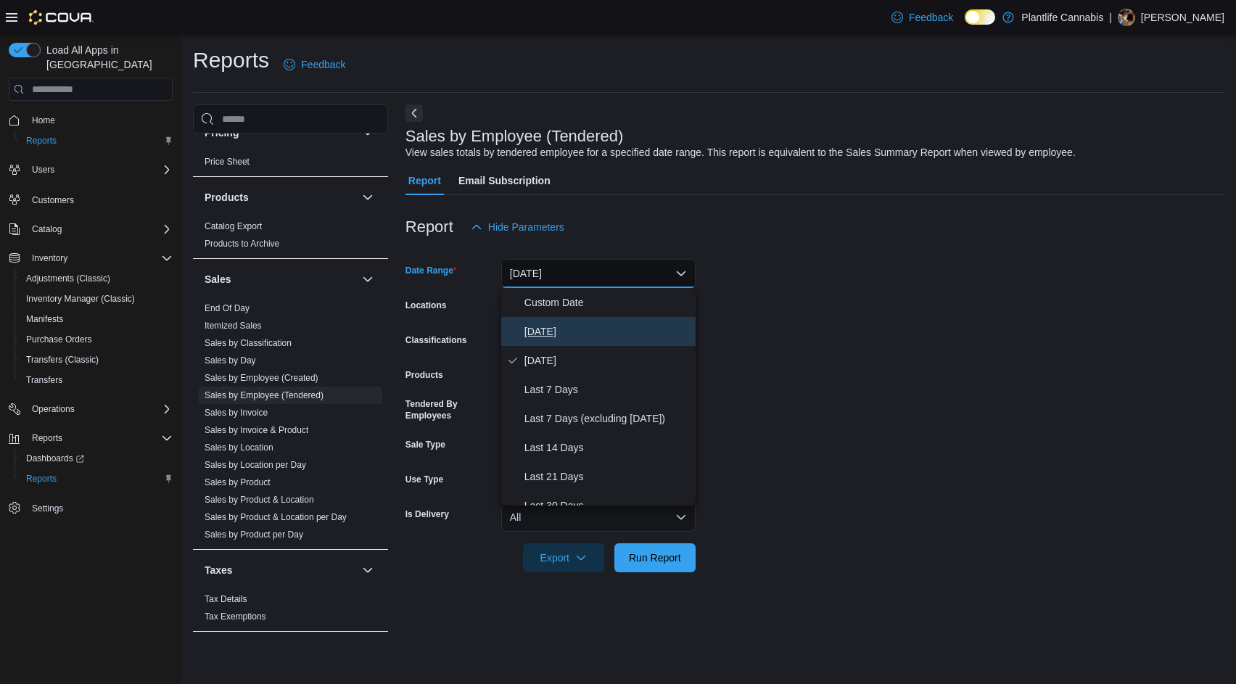
click at [561, 340] on span "[DATE]" at bounding box center [607, 331] width 165 height 17
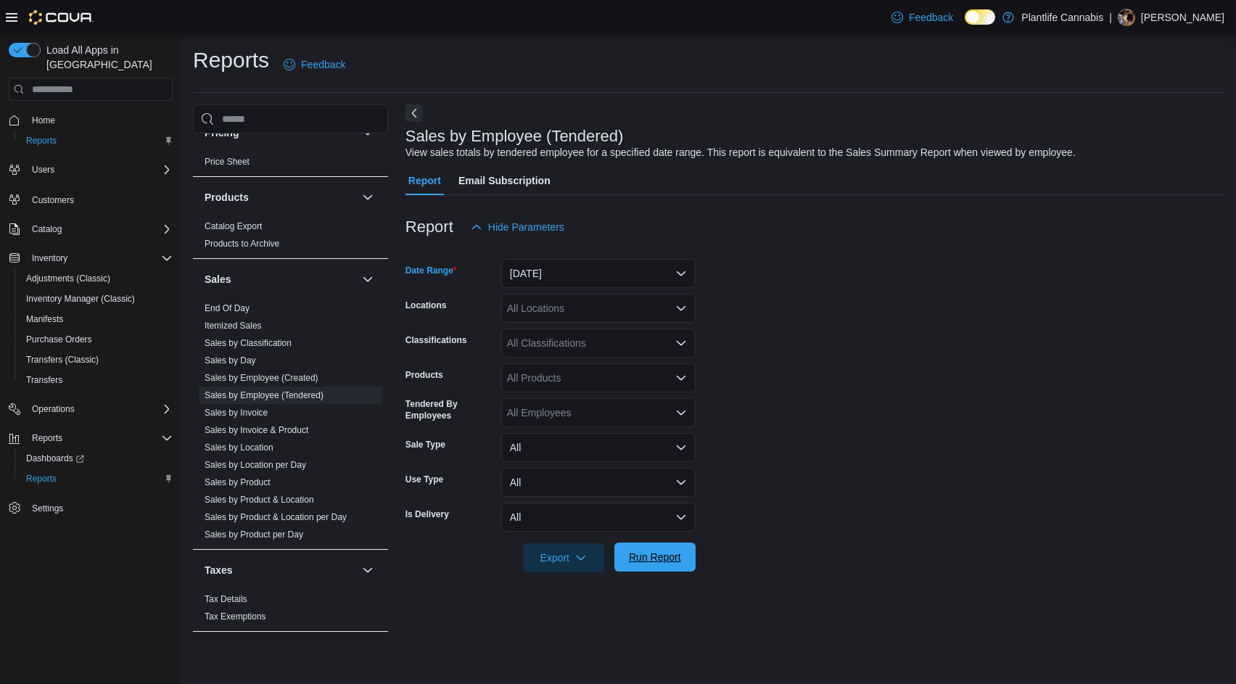
click at [666, 569] on span "Run Report" at bounding box center [655, 557] width 64 height 29
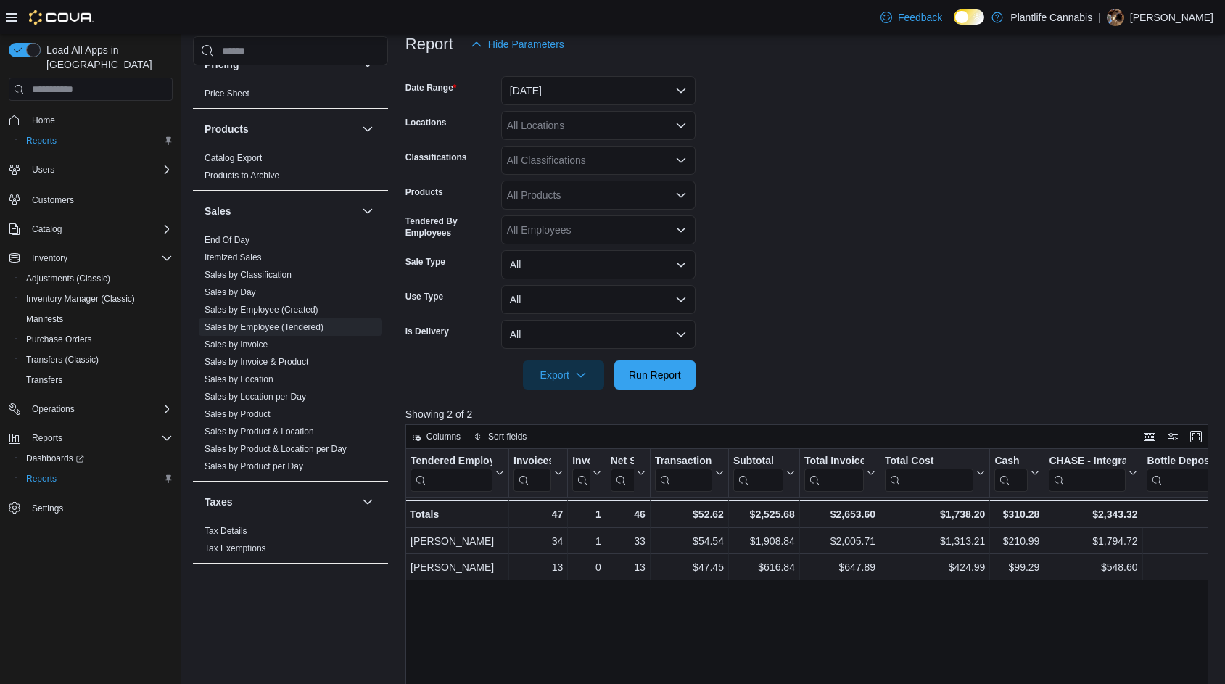
scroll to position [218, 0]
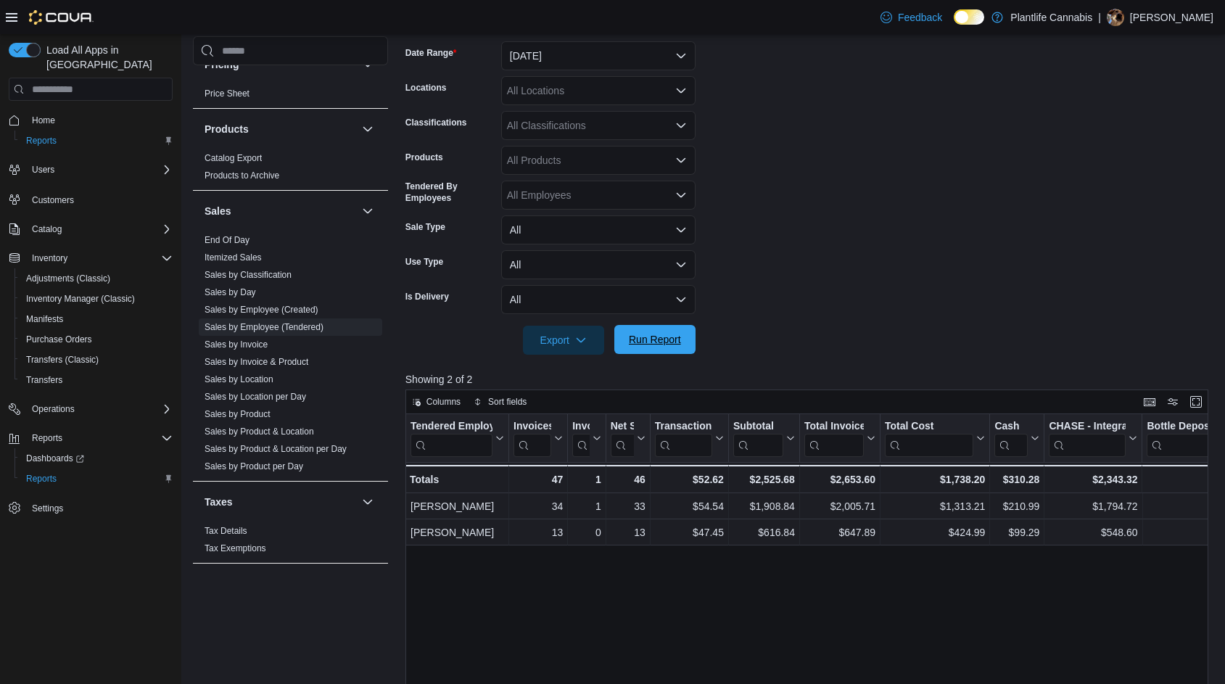
click at [640, 347] on span "Run Report" at bounding box center [655, 339] width 52 height 15
click at [642, 350] on span "Run Report" at bounding box center [655, 339] width 64 height 29
click at [656, 343] on span "Run Report" at bounding box center [655, 339] width 52 height 15
click at [655, 348] on span "Run Report" at bounding box center [655, 339] width 64 height 29
click at [691, 343] on button "Run Report" at bounding box center [655, 339] width 81 height 29
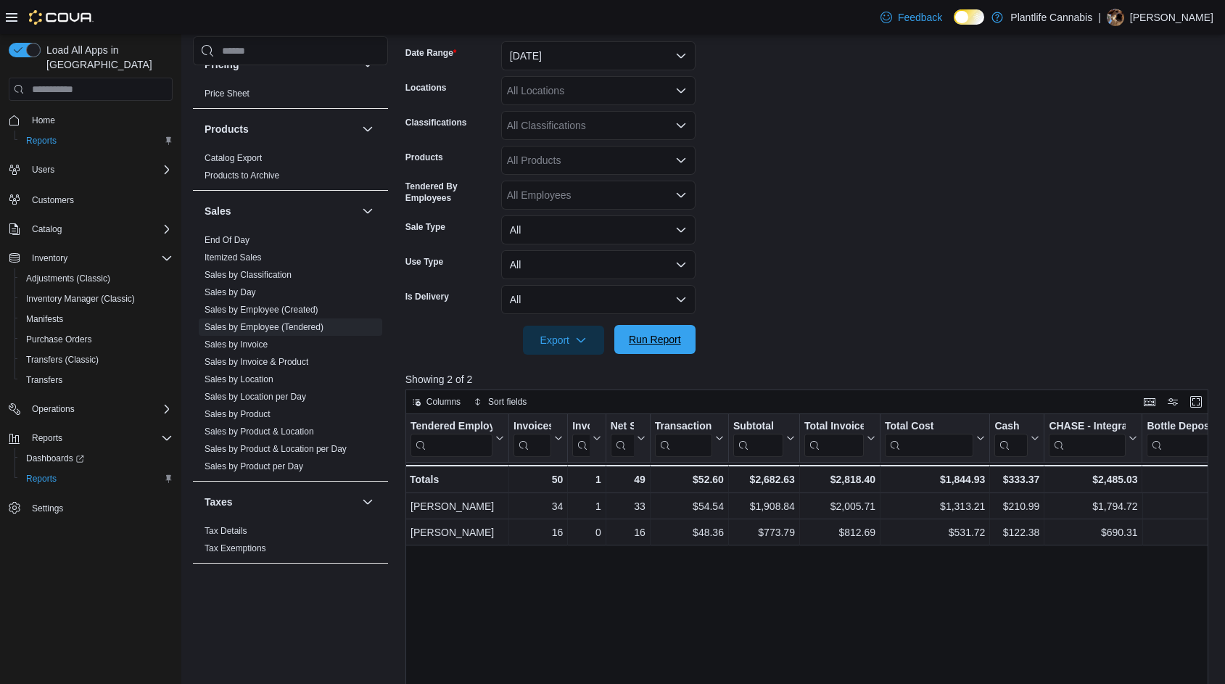
click at [657, 348] on span "Run Report" at bounding box center [655, 339] width 64 height 29
drag, startPoint x: 260, startPoint y: 356, endPoint x: 272, endPoint y: 359, distance: 12.9
click at [263, 356] on span "Sales by Invoice & Product" at bounding box center [291, 361] width 184 height 17
click at [282, 362] on link "Sales by Invoice & Product" at bounding box center [257, 362] width 104 height 10
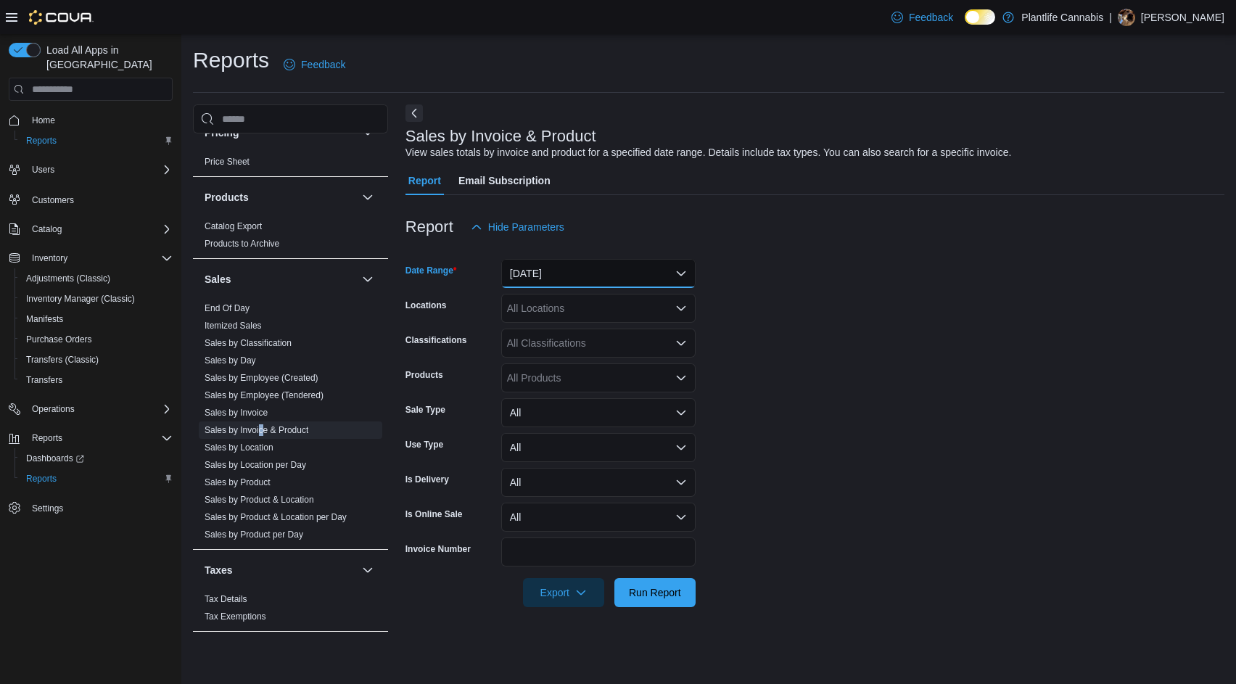
click at [525, 266] on button "[DATE]" at bounding box center [598, 273] width 194 height 29
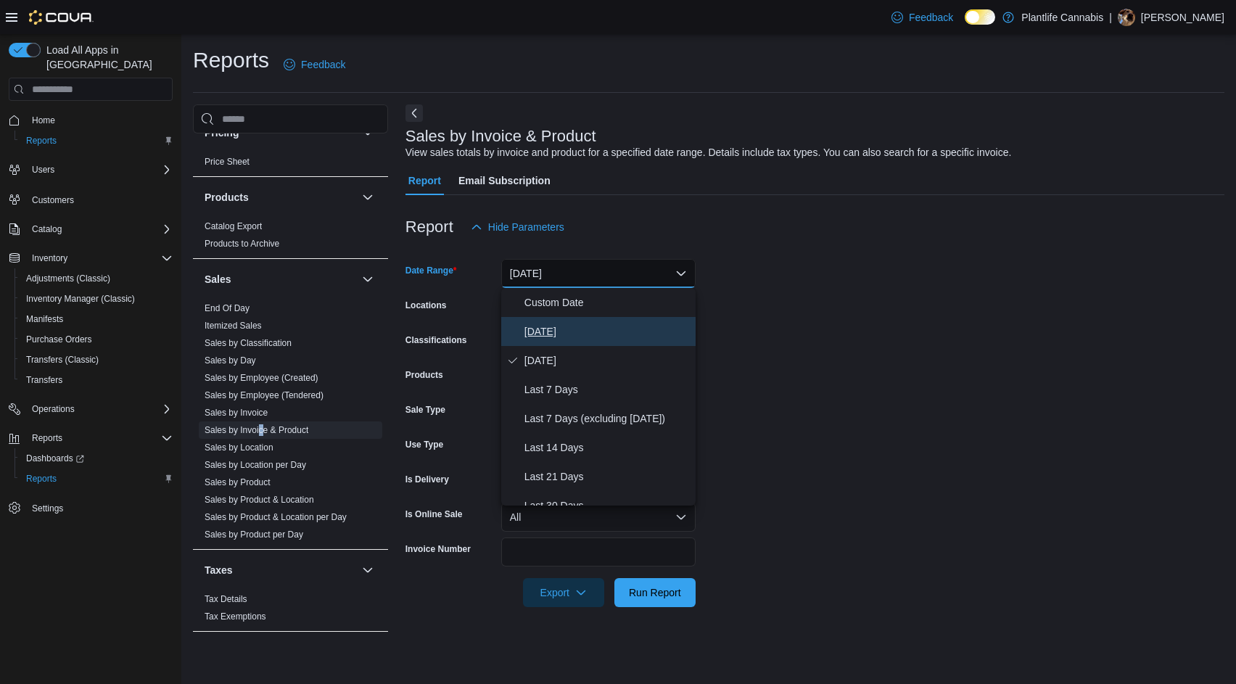
click at [562, 326] on span "[DATE]" at bounding box center [607, 331] width 165 height 17
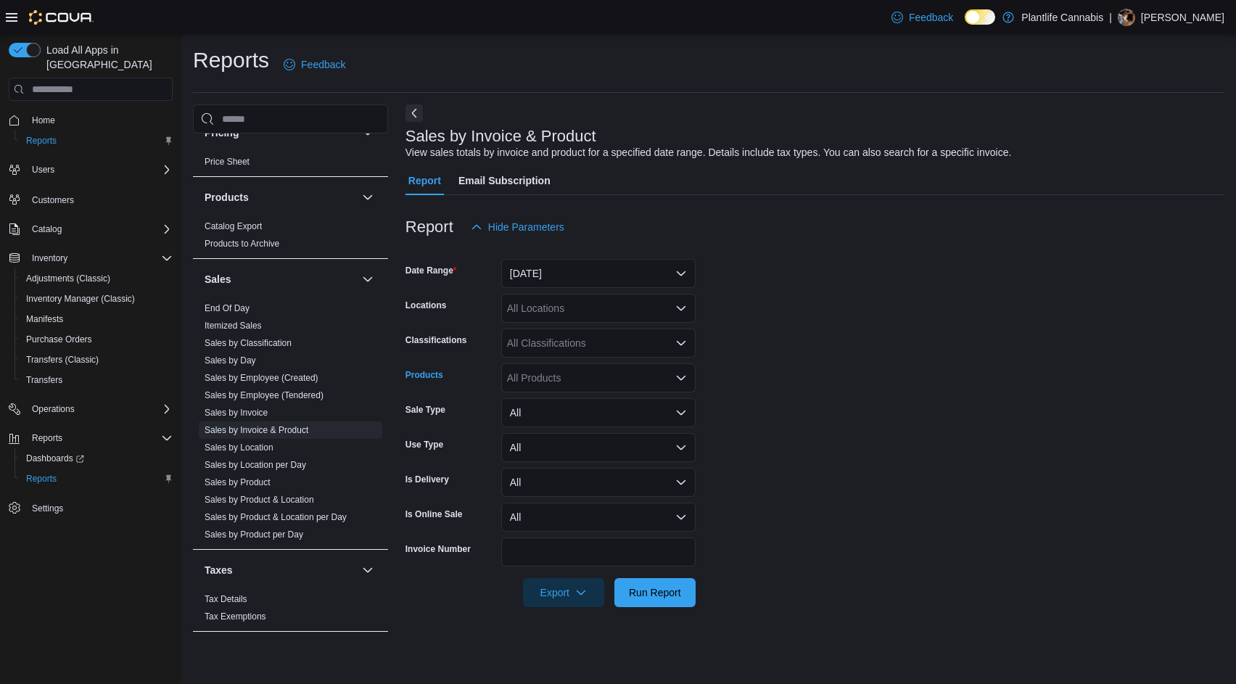
click at [580, 366] on div "All Products" at bounding box center [598, 377] width 194 height 29
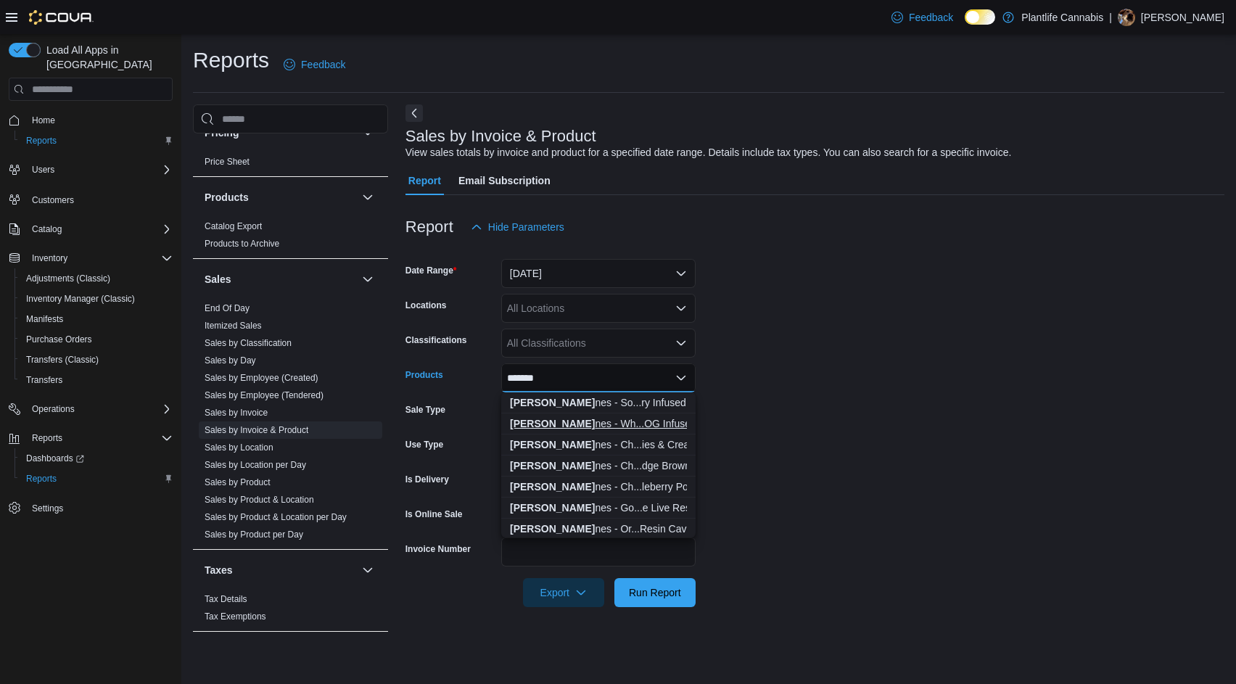
scroll to position [73, 0]
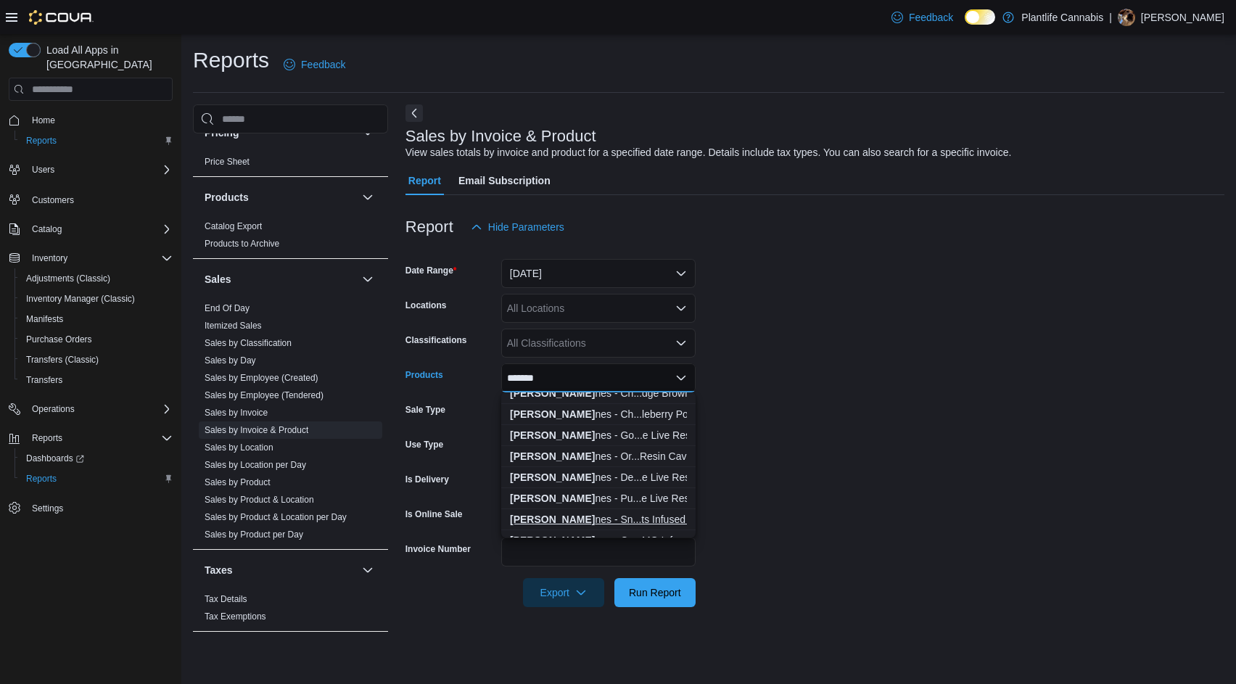
type input "*******"
click at [626, 513] on div "[PERSON_NAME] nes - Sn...ts Infused 1x1g" at bounding box center [598, 519] width 177 height 15
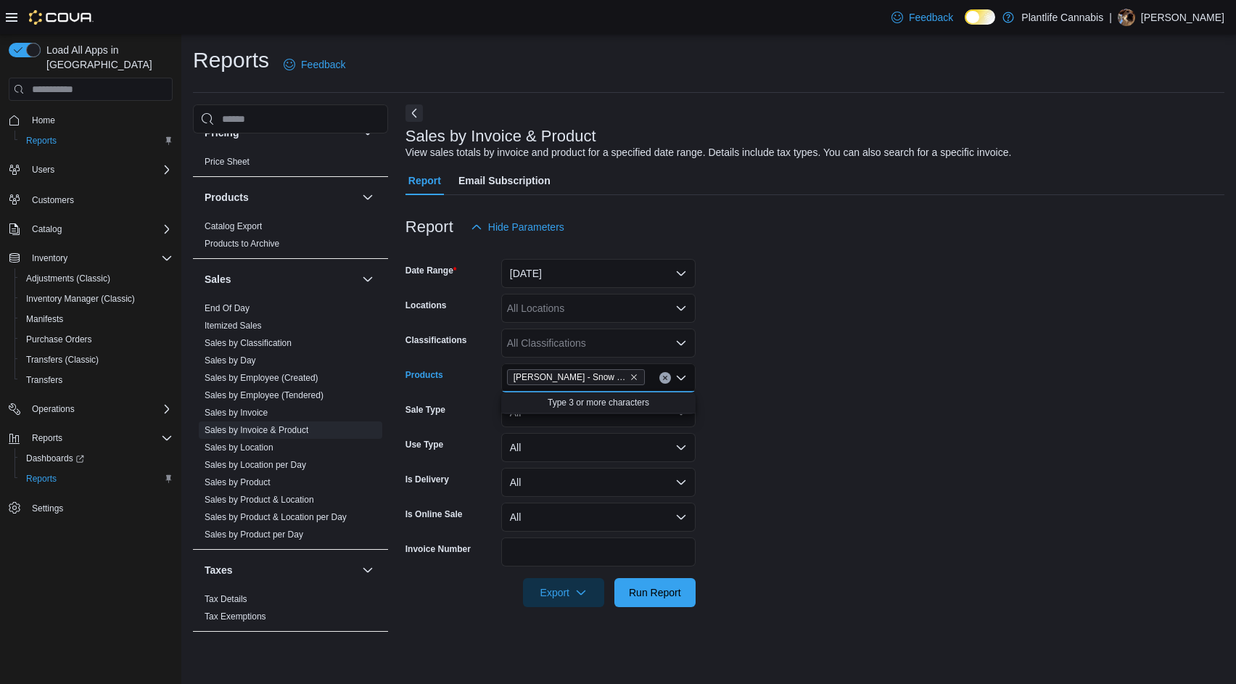
scroll to position [0, 0]
click at [631, 374] on icon "Remove Lord Jones - Snow Lotus x Animal Mints Infused 1x1g from selection in th…" at bounding box center [634, 377] width 9 height 9
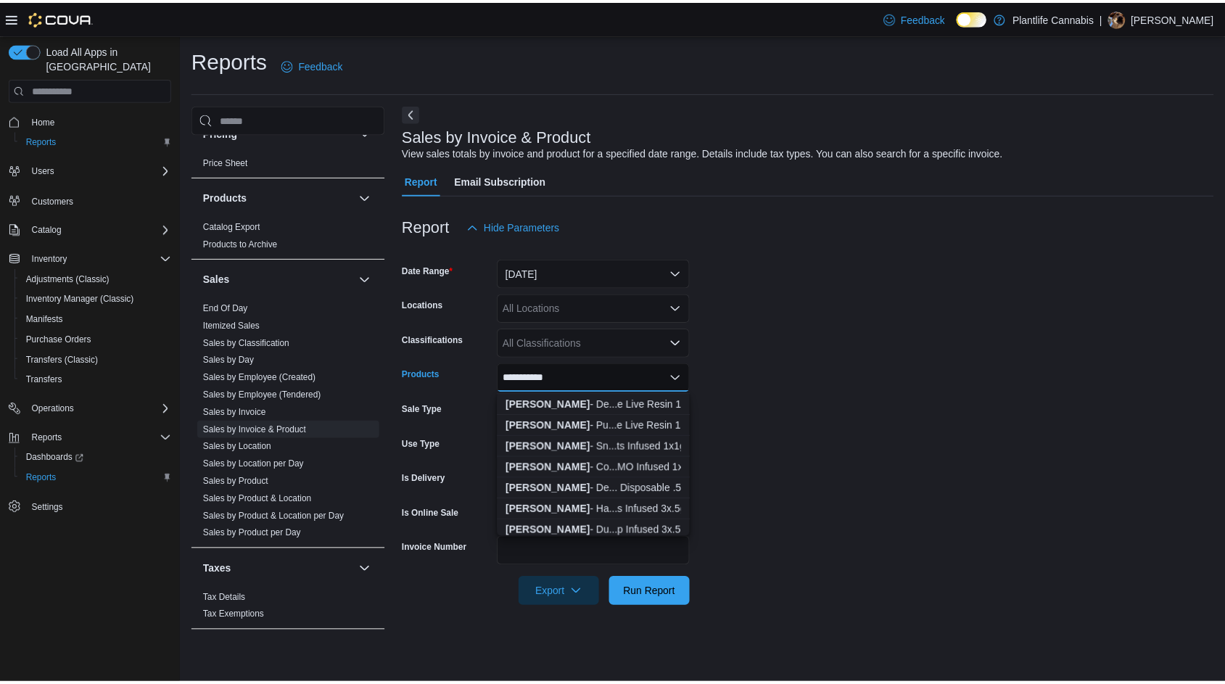
scroll to position [218, 0]
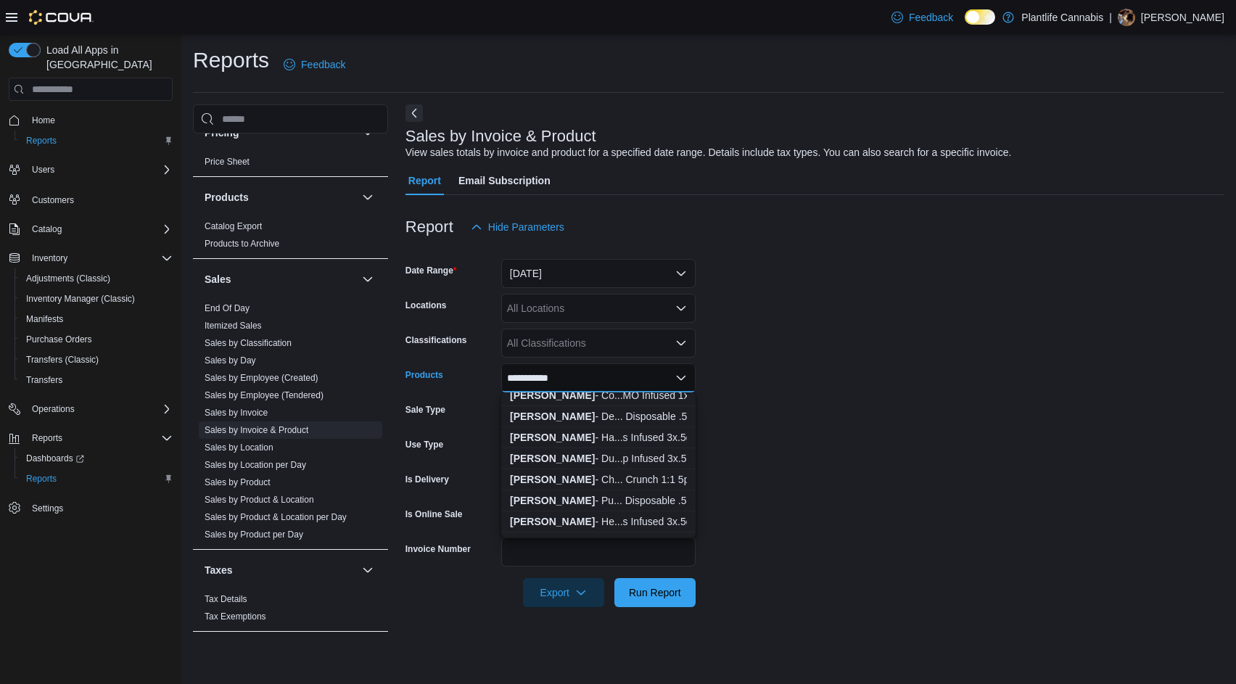
type input "**********"
click at [676, 230] on div "Report Hide Parameters" at bounding box center [815, 227] width 819 height 29
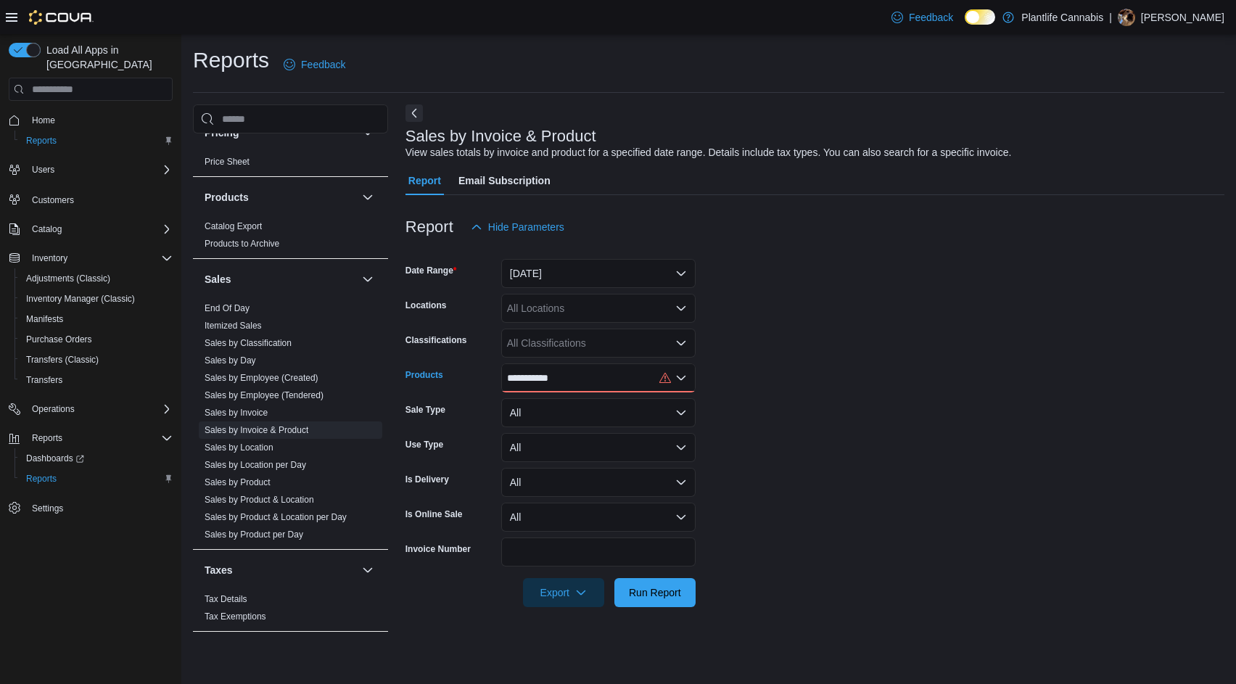
click at [681, 381] on icon "Open list of options" at bounding box center [681, 378] width 12 height 12
click at [305, 398] on link "Sales by Employee (Tendered)" at bounding box center [264, 395] width 119 height 10
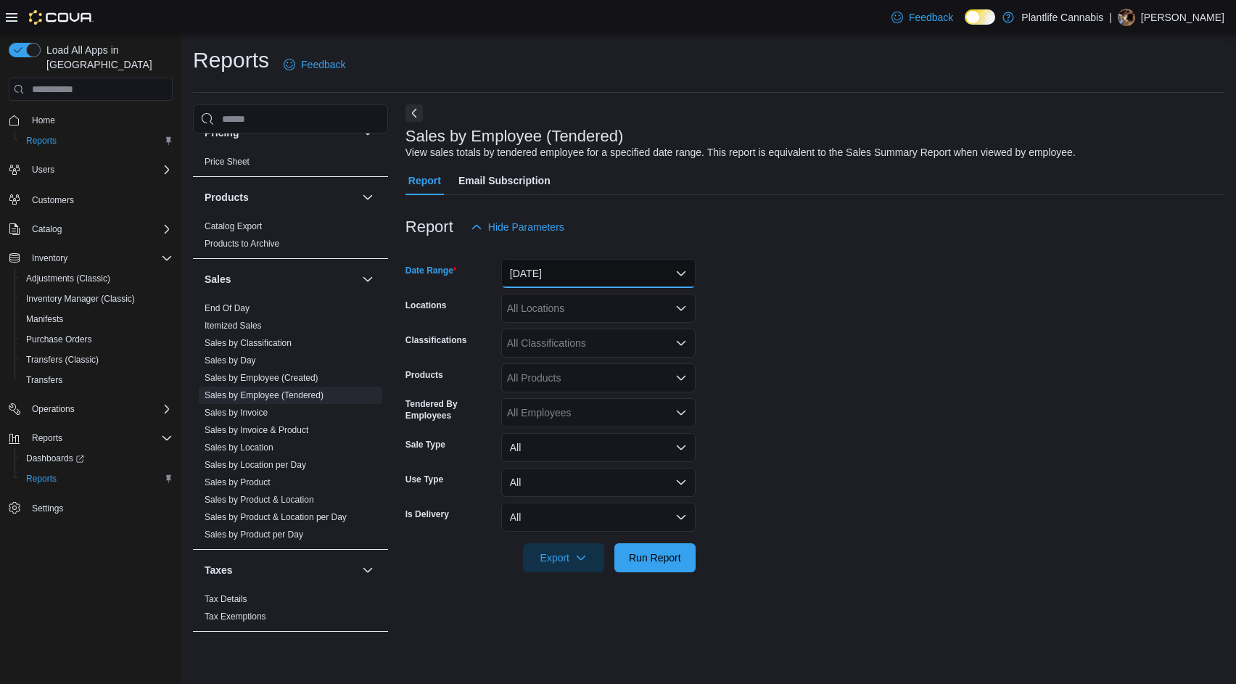
click at [574, 270] on button "[DATE]" at bounding box center [598, 273] width 194 height 29
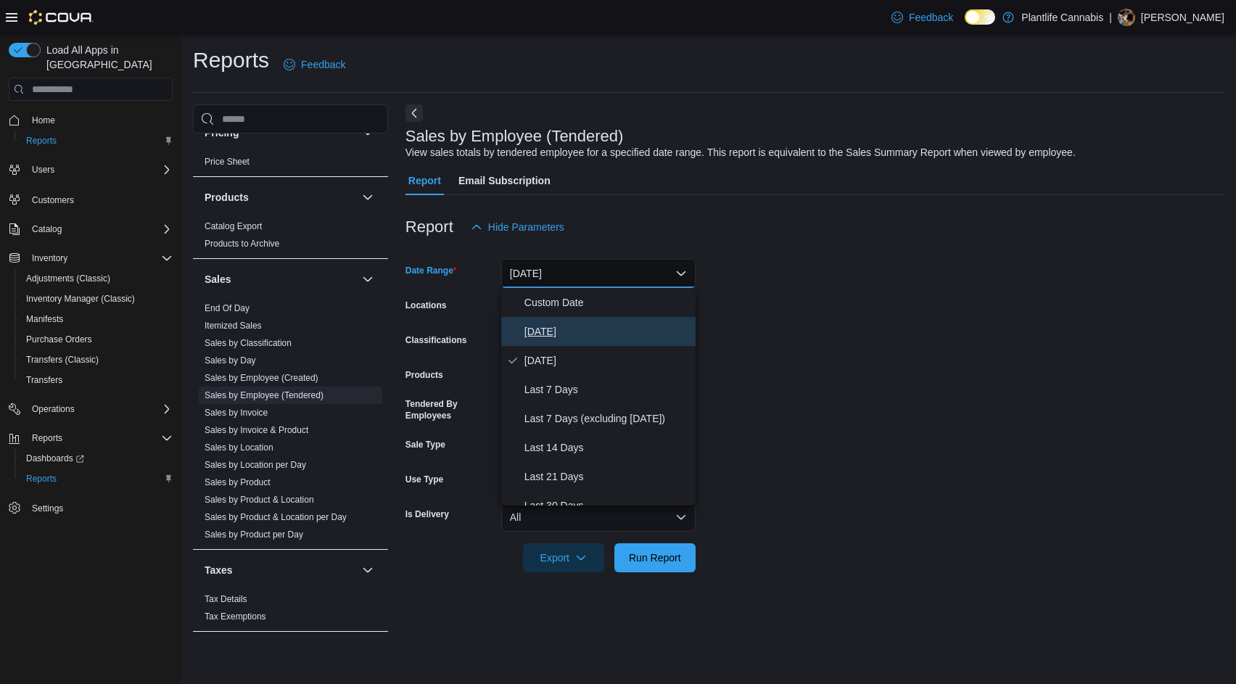
click at [545, 324] on span "[DATE]" at bounding box center [607, 331] width 165 height 17
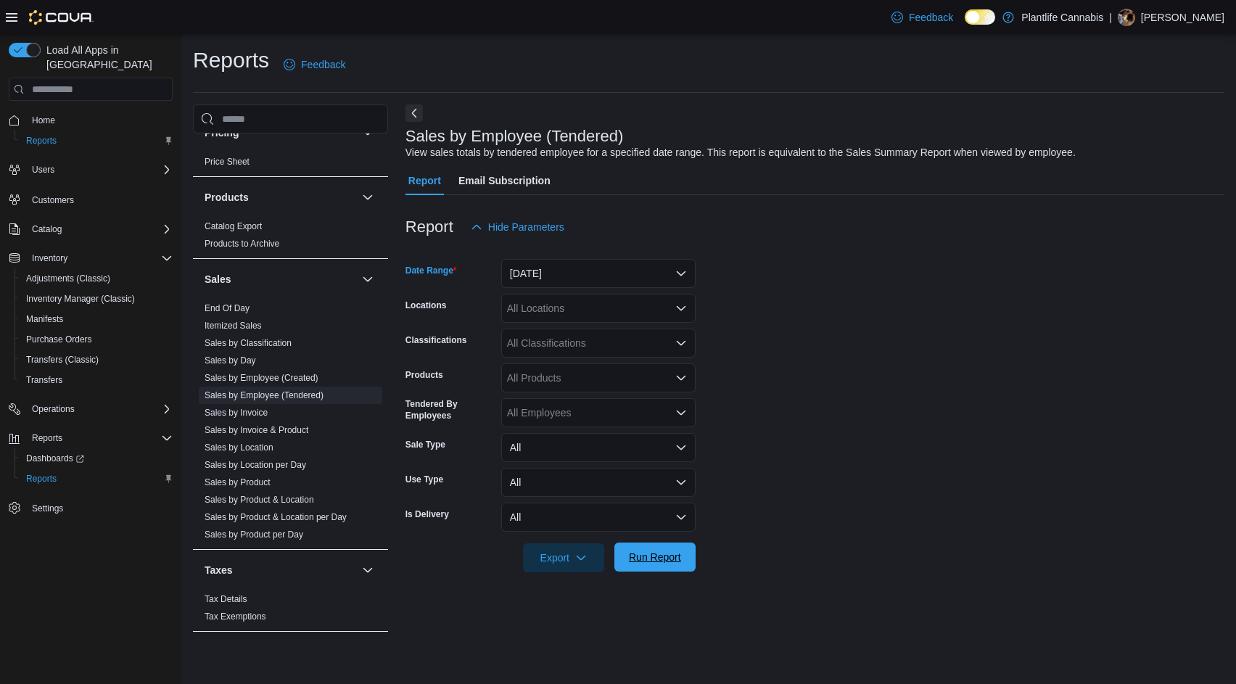
click at [652, 546] on span "Run Report" at bounding box center [655, 557] width 64 height 29
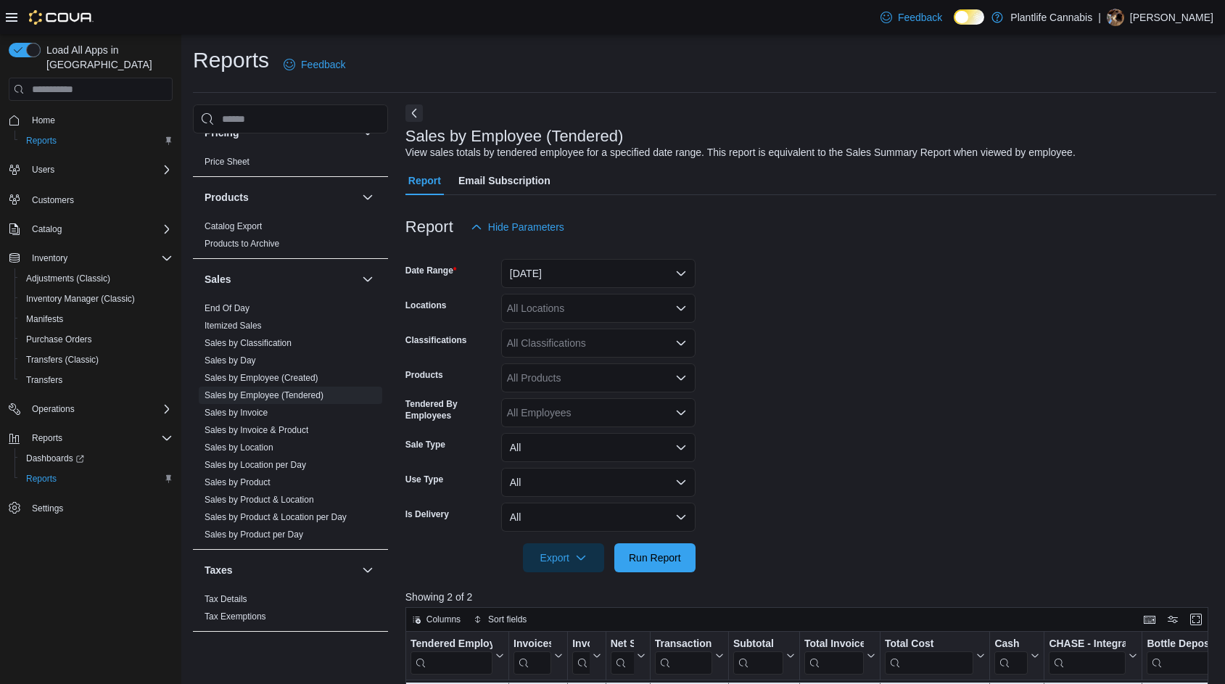
scroll to position [218, 0]
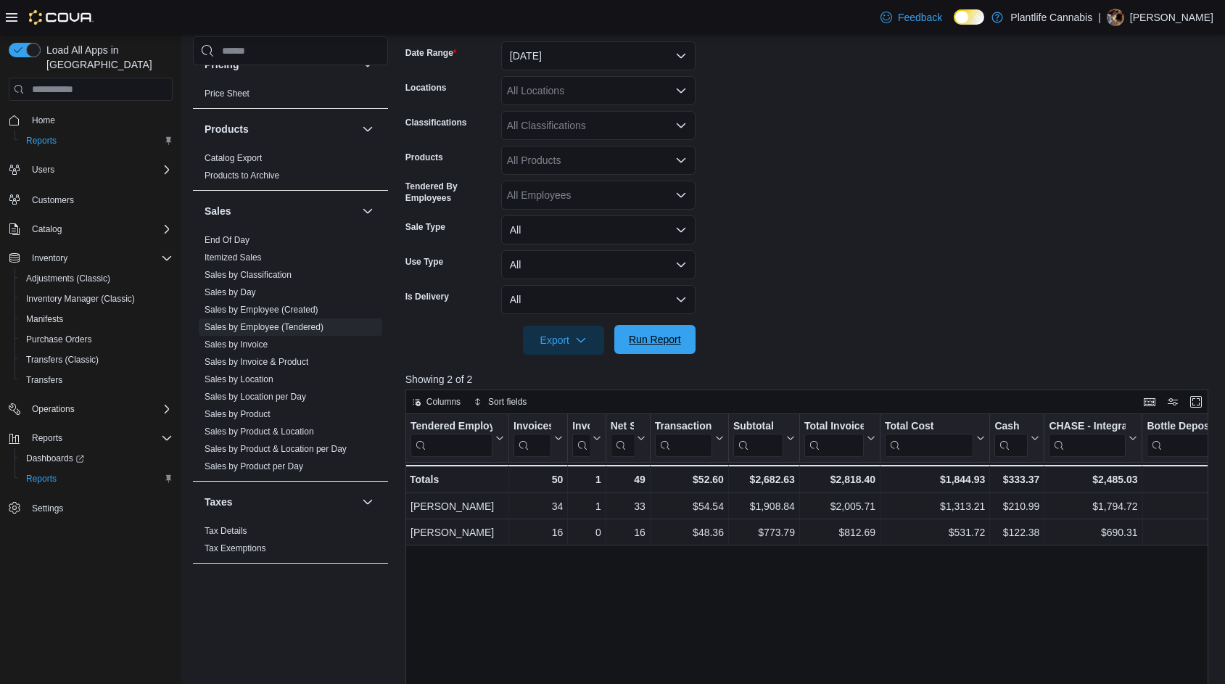
click at [650, 342] on span "Run Report" at bounding box center [655, 339] width 52 height 15
click at [675, 342] on span "Run Report" at bounding box center [655, 339] width 52 height 15
